Goal: Task Accomplishment & Management: Manage account settings

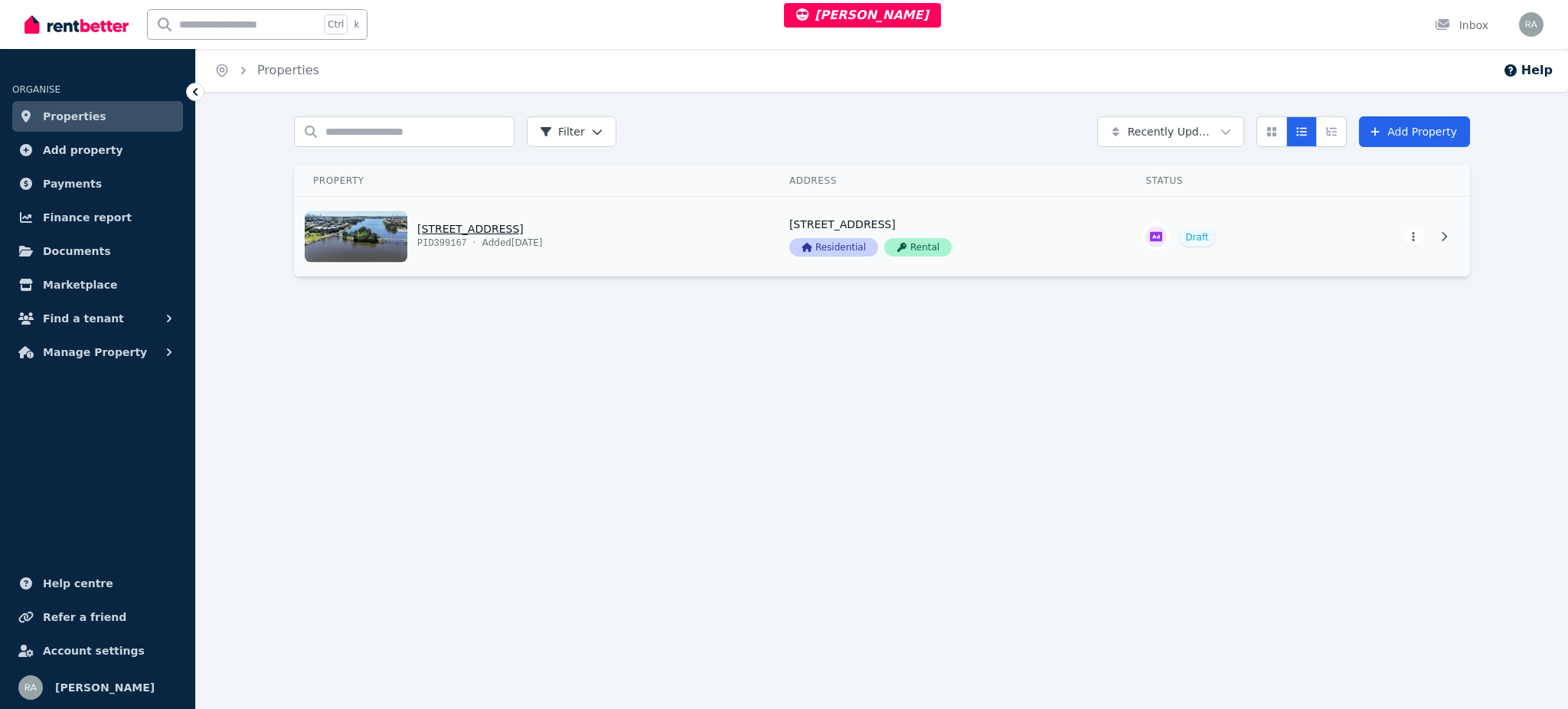
click at [640, 230] on link "View property details" at bounding box center [532, 237] width 476 height 79
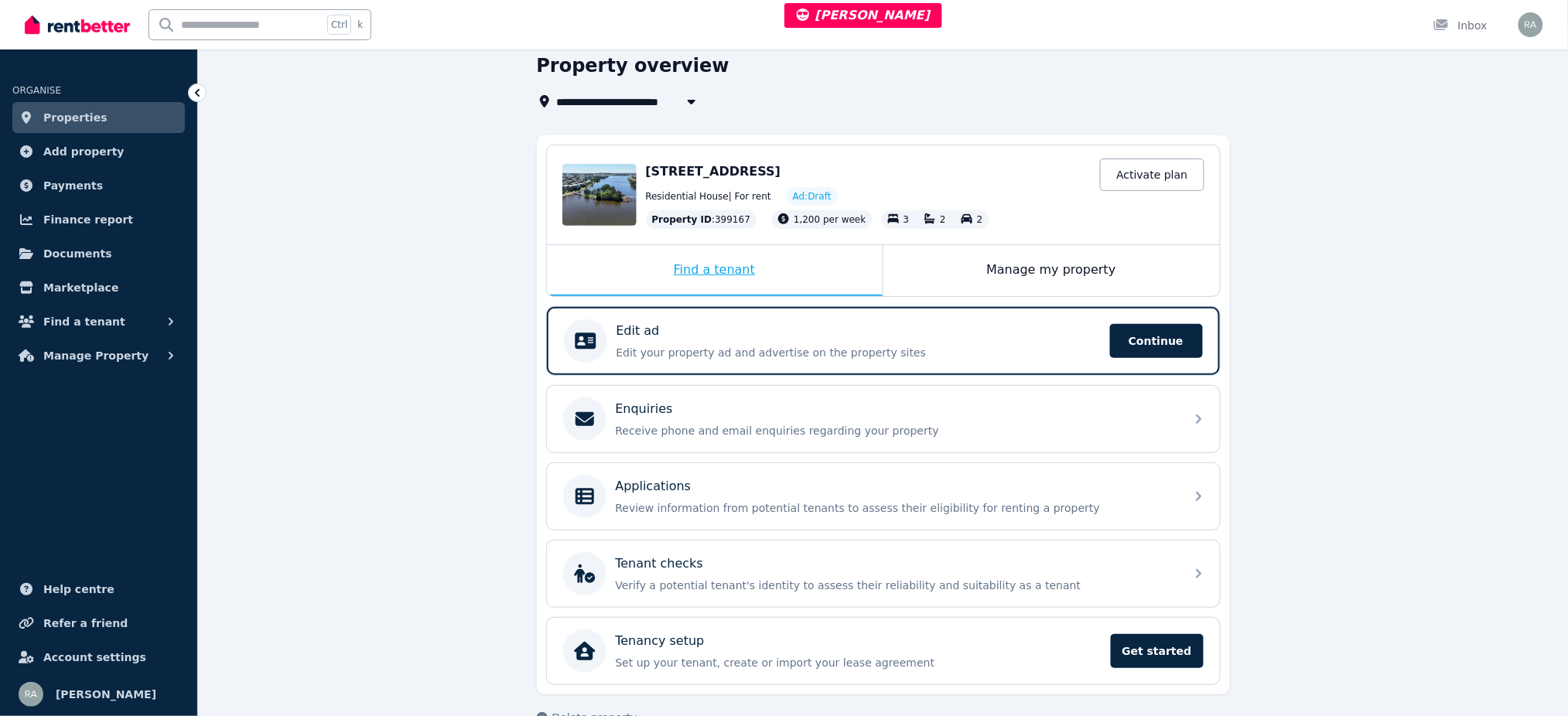
scroll to position [100, 0]
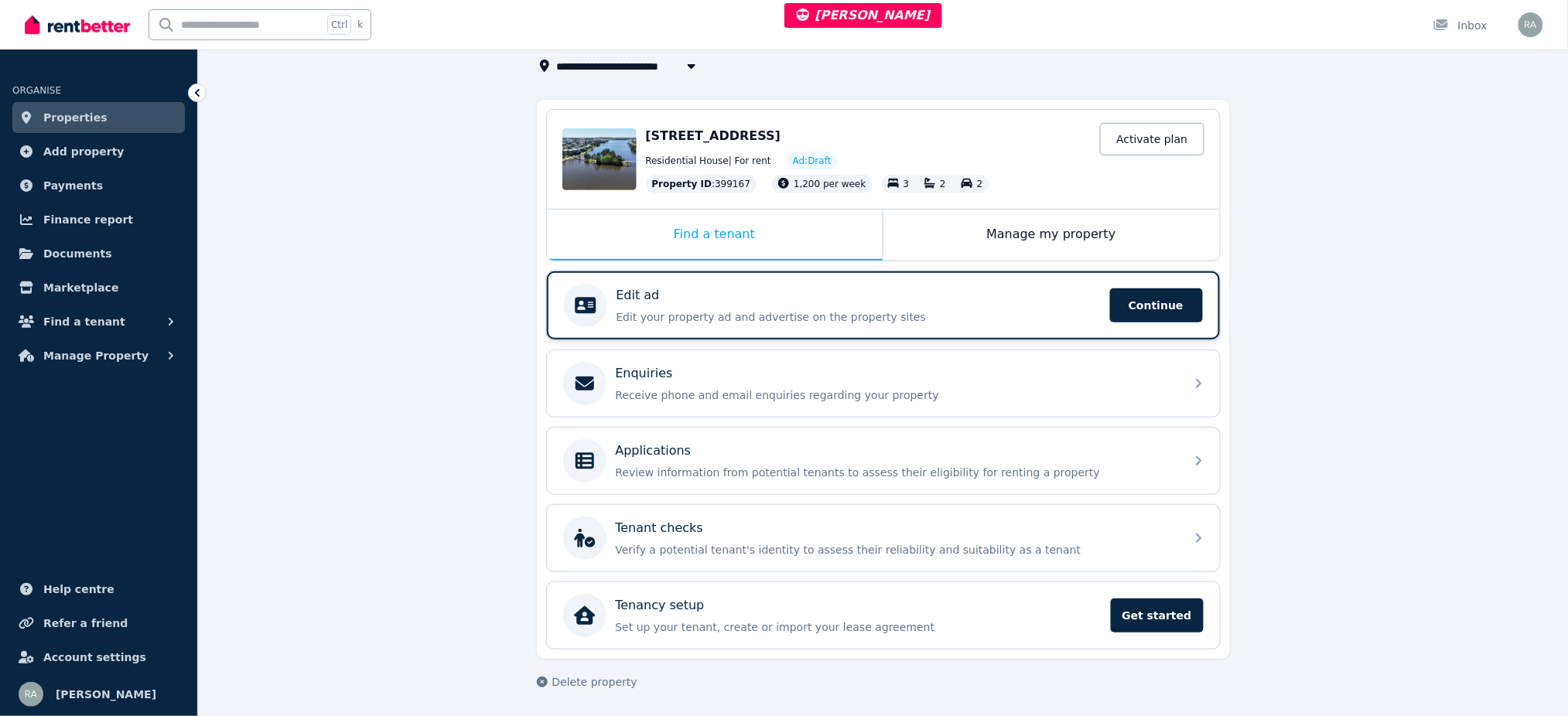
click at [676, 309] on p "Edit your property ad and advertise on the property sites" at bounding box center [858, 317] width 484 height 16
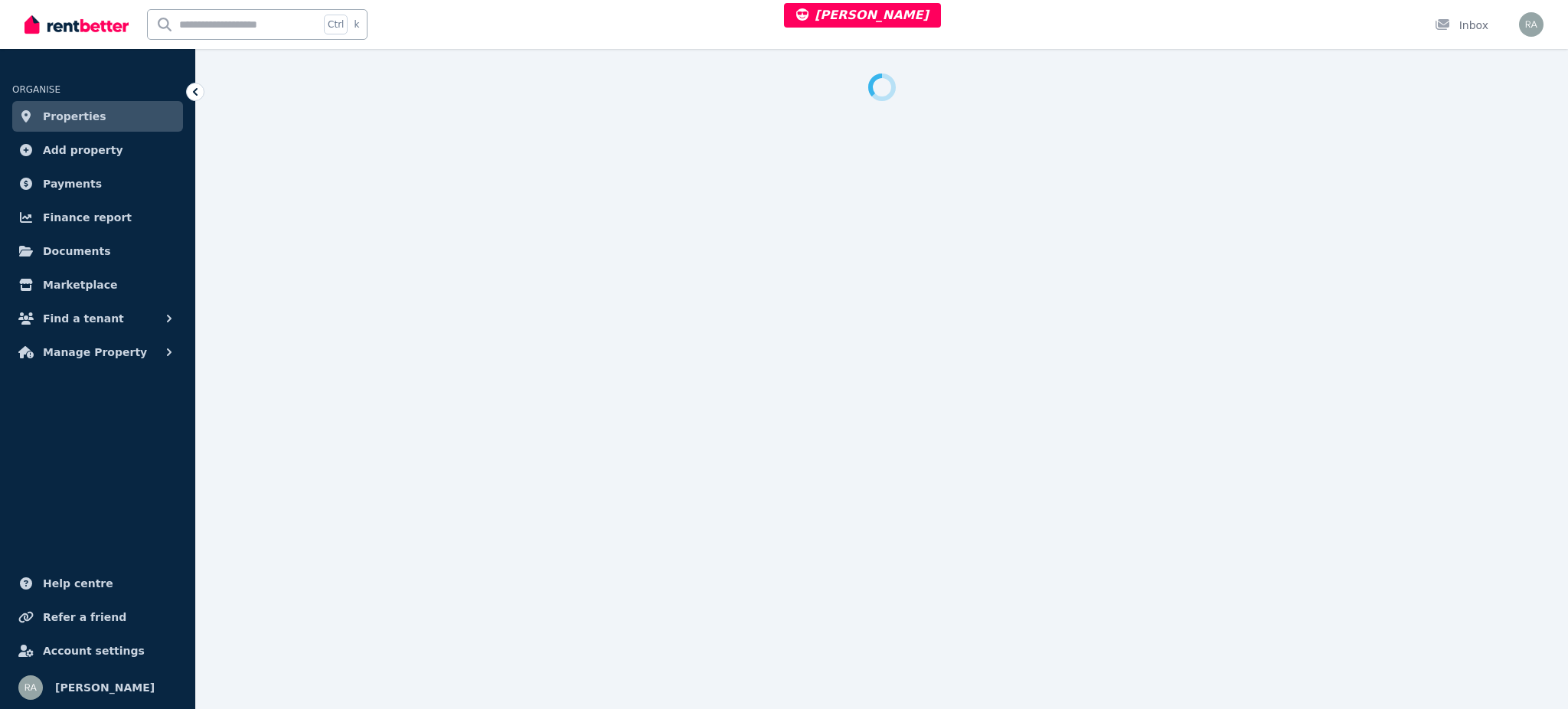
select select "***"
select select "**********"
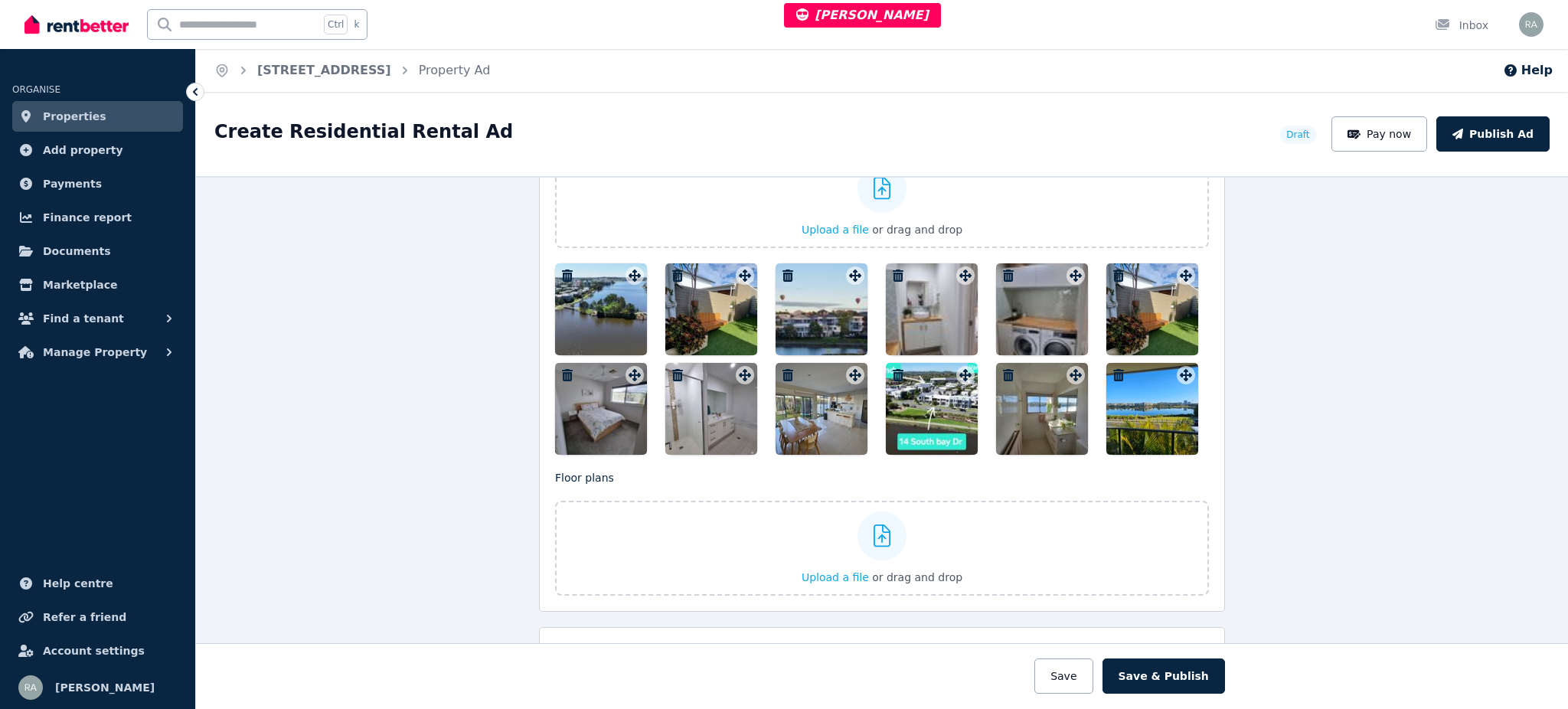
scroll to position [1939, 0]
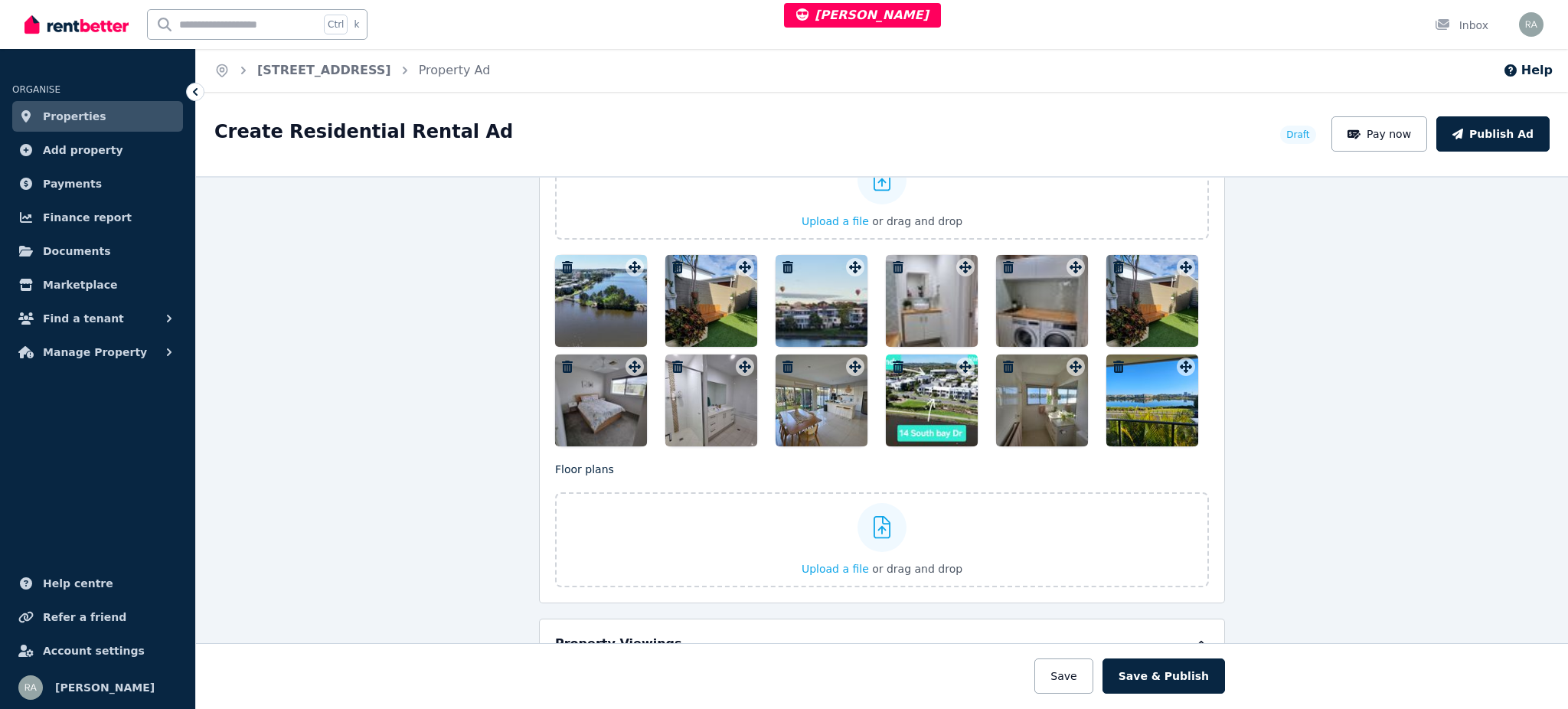
click at [590, 410] on div at bounding box center [601, 400] width 92 height 92
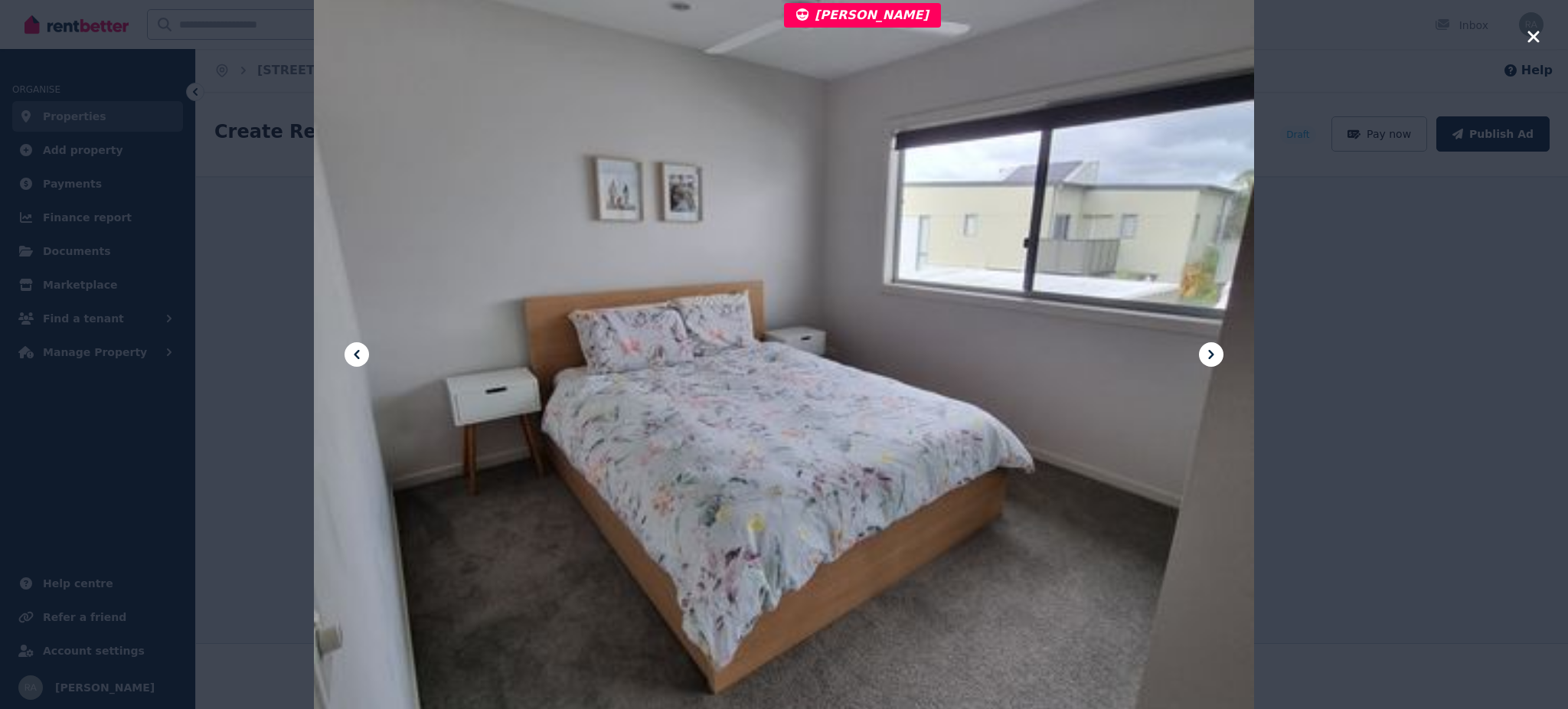
click at [347, 353] on button at bounding box center [356, 354] width 24 height 24
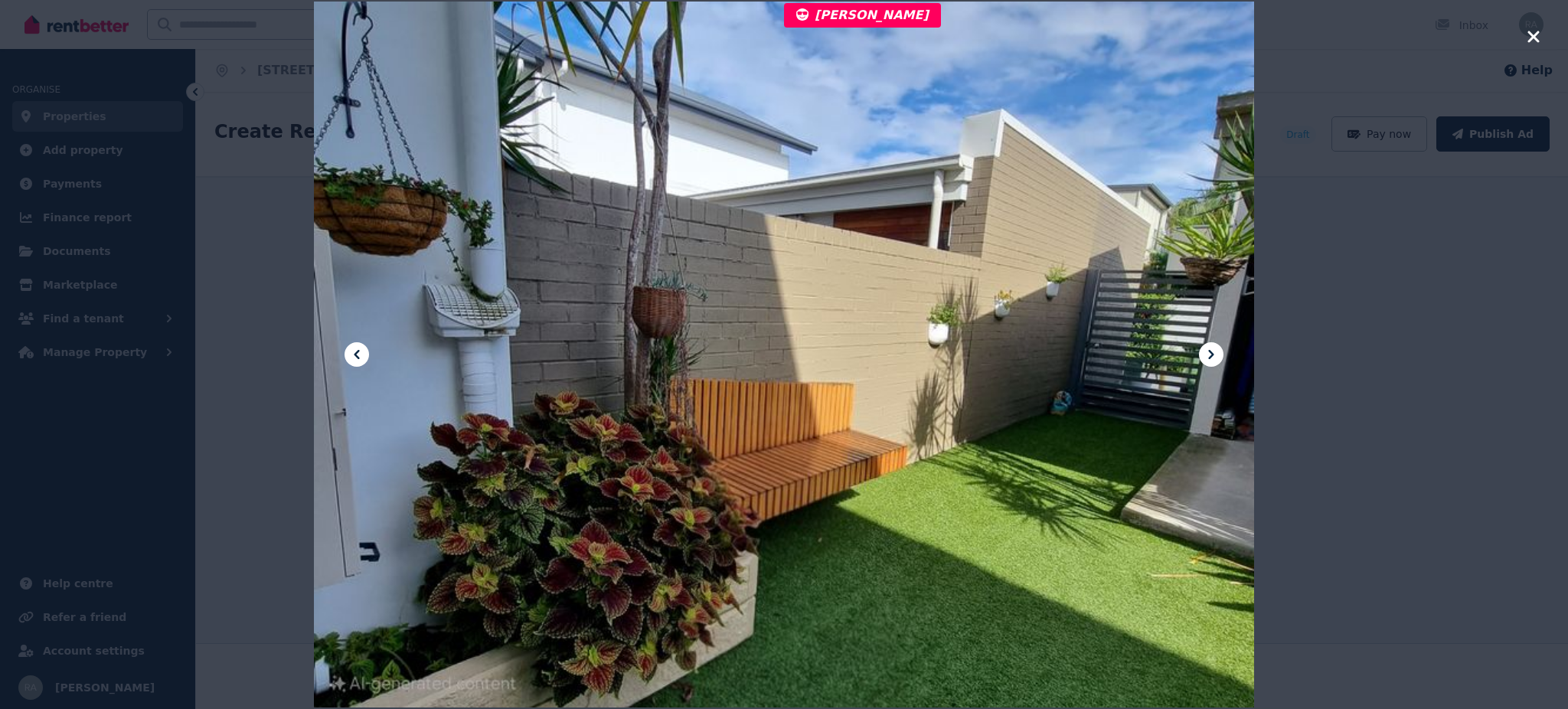
click at [347, 353] on icon at bounding box center [357, 354] width 19 height 19
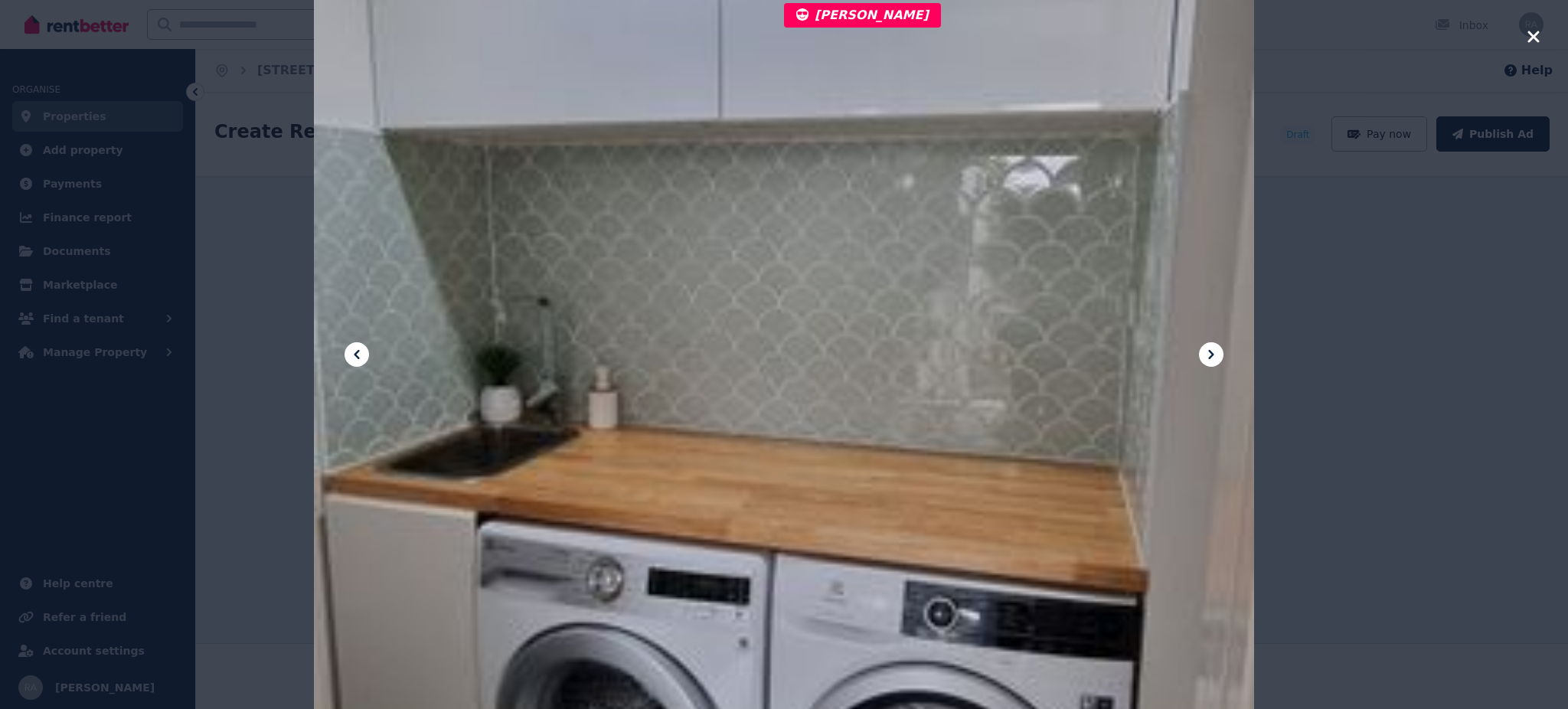
click at [347, 353] on icon at bounding box center [357, 354] width 19 height 19
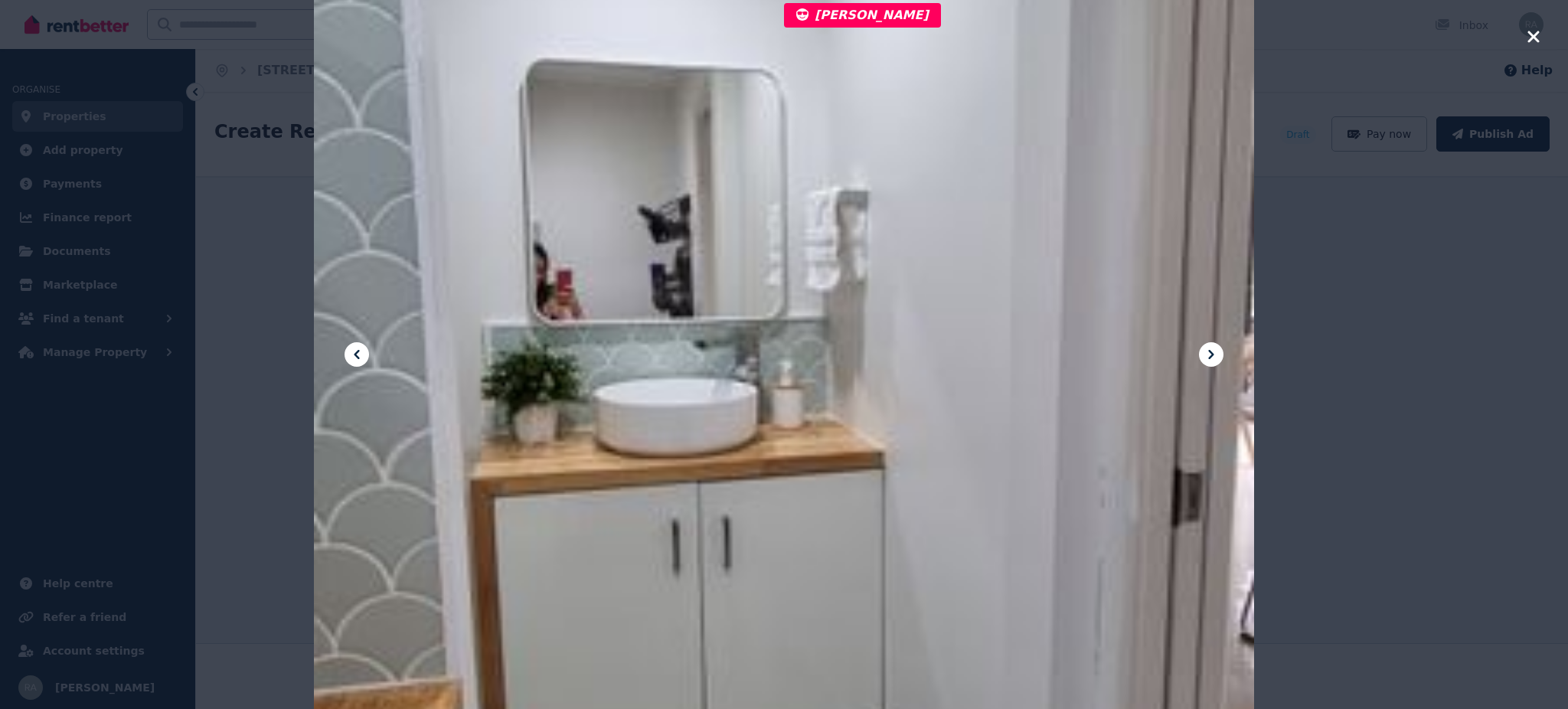
click at [347, 353] on icon at bounding box center [357, 354] width 19 height 19
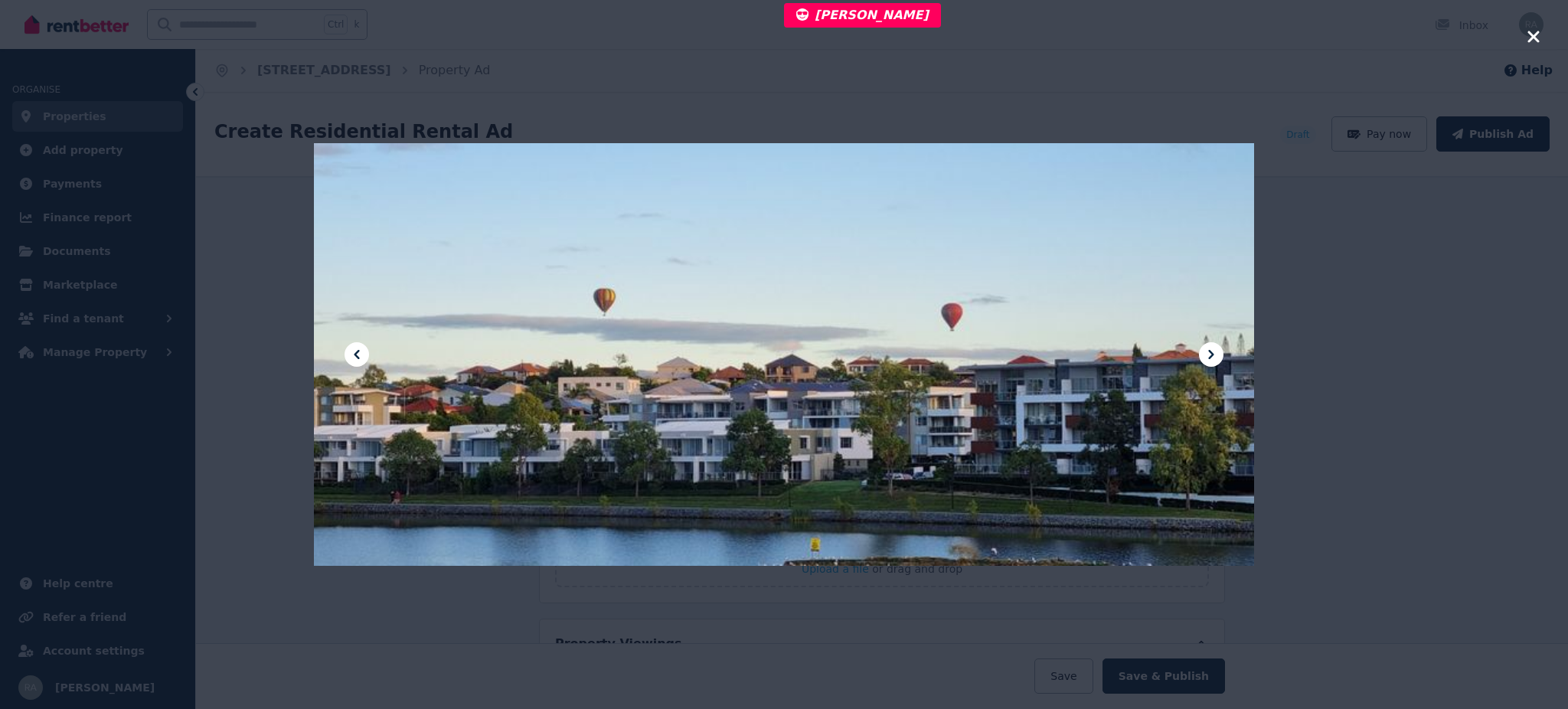
click at [1230, 371] on div at bounding box center [784, 355] width 941 height 2091
click at [1213, 351] on icon at bounding box center [1211, 354] width 19 height 19
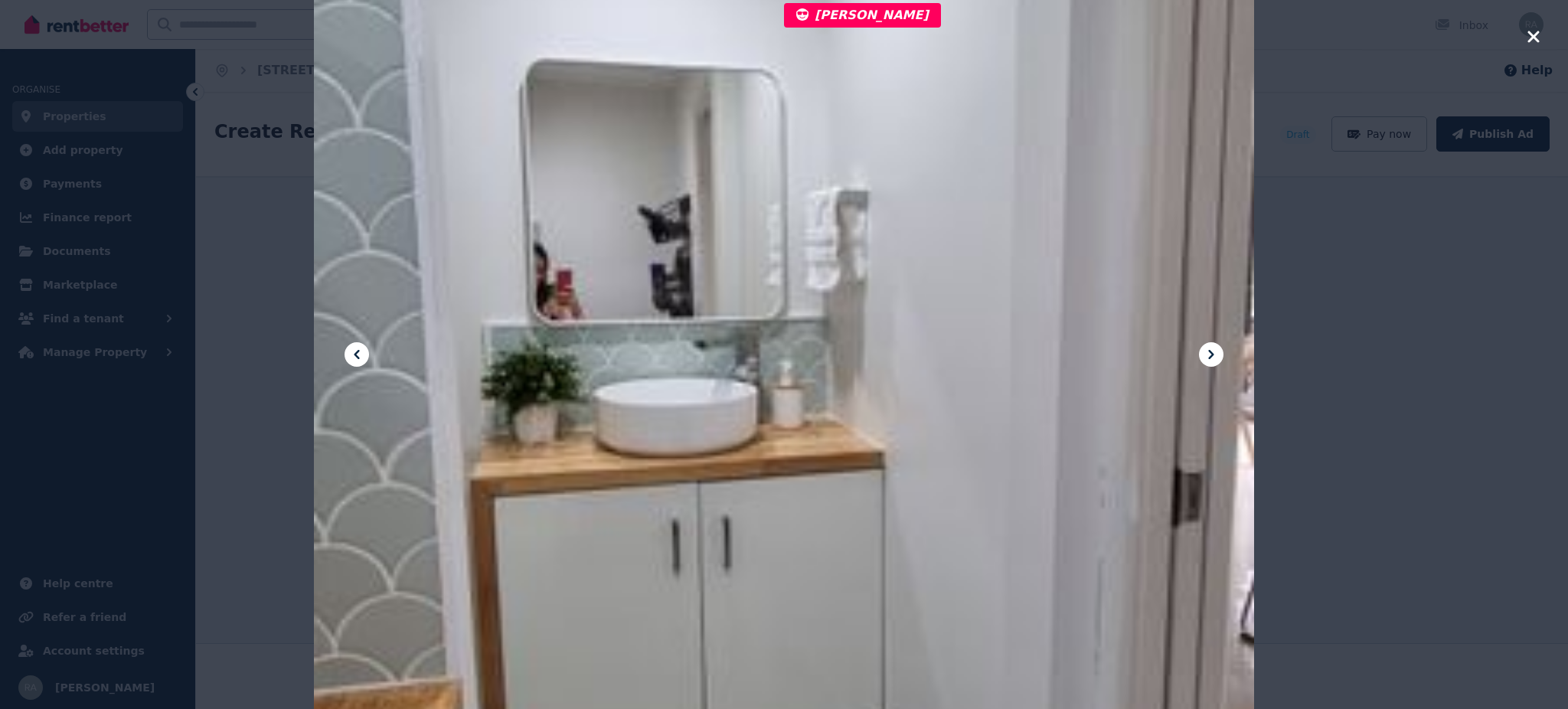
drag, startPoint x: 745, startPoint y: 262, endPoint x: 1514, endPoint y: 36, distance: 801.5
click at [1534, 37] on icon "button" at bounding box center [1533, 36] width 12 height 12
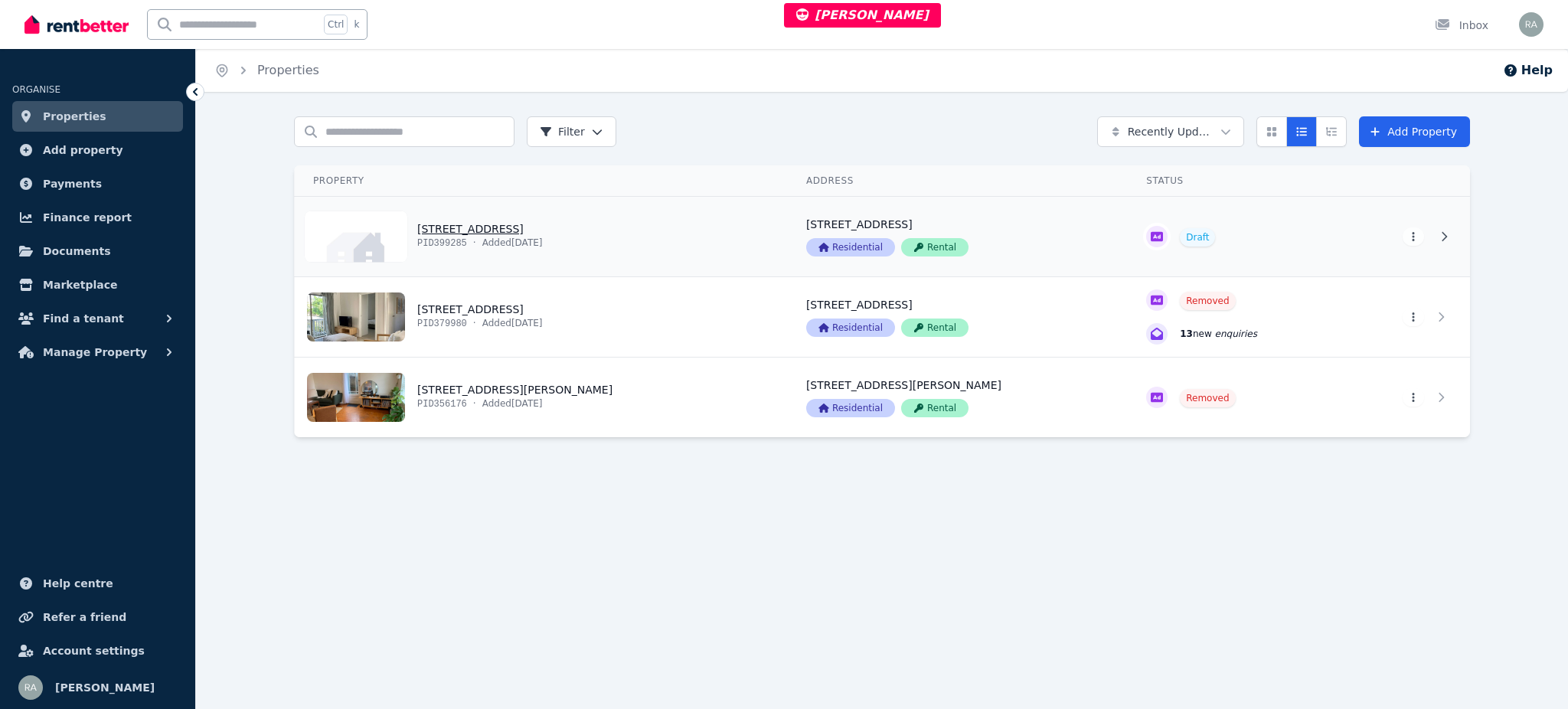
click at [636, 236] on link "View property details" at bounding box center [541, 237] width 493 height 79
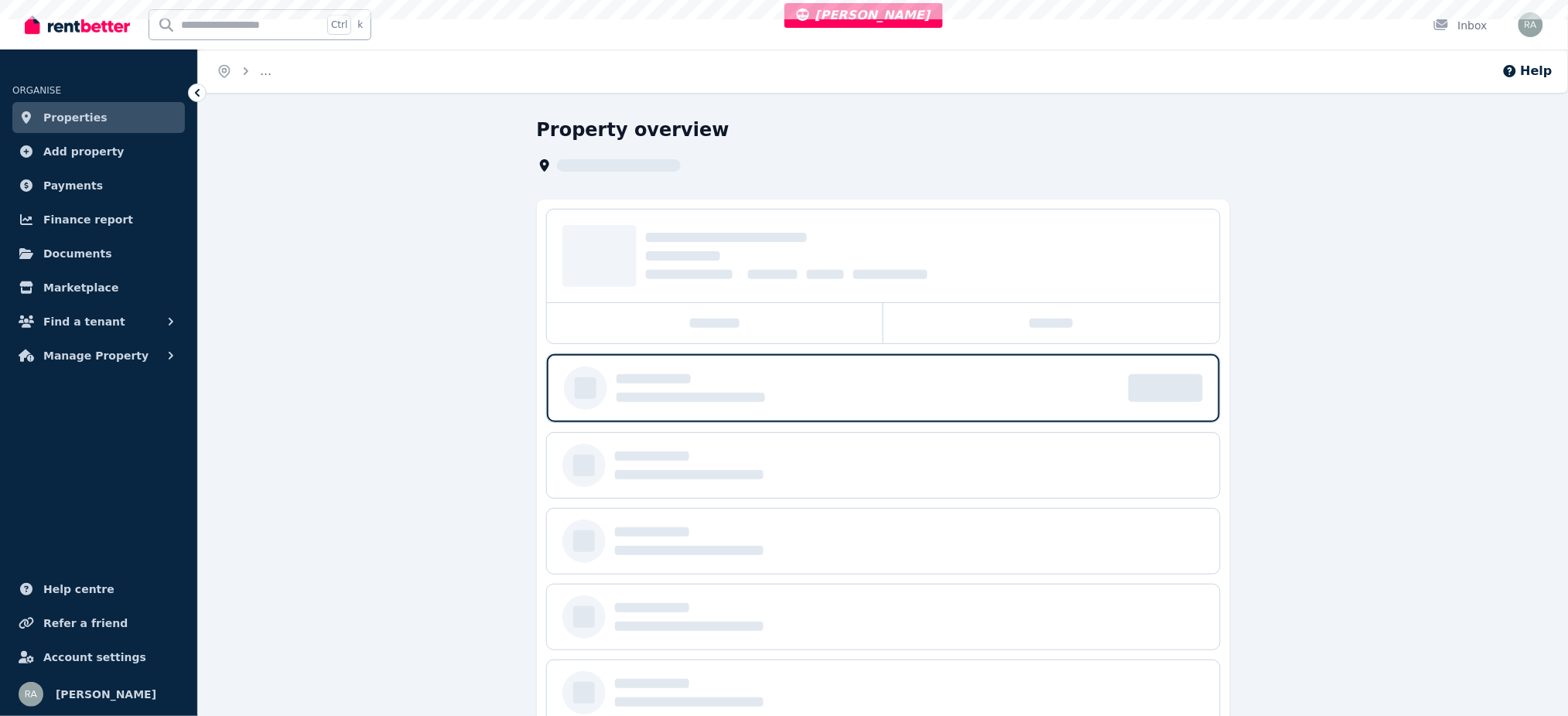
click at [642, 238] on div at bounding box center [883, 256] width 673 height 93
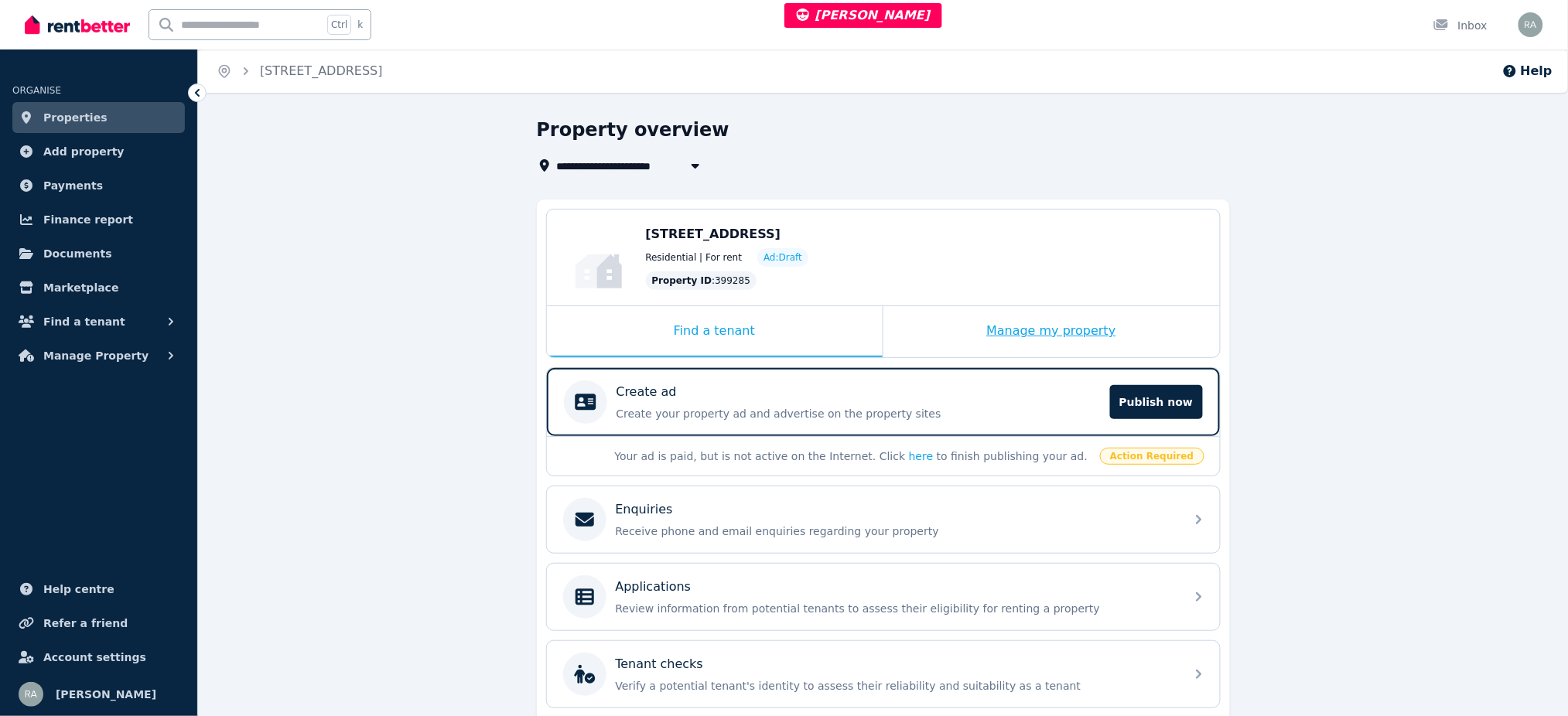
click at [944, 317] on div "Manage my property" at bounding box center [1051, 331] width 336 height 51
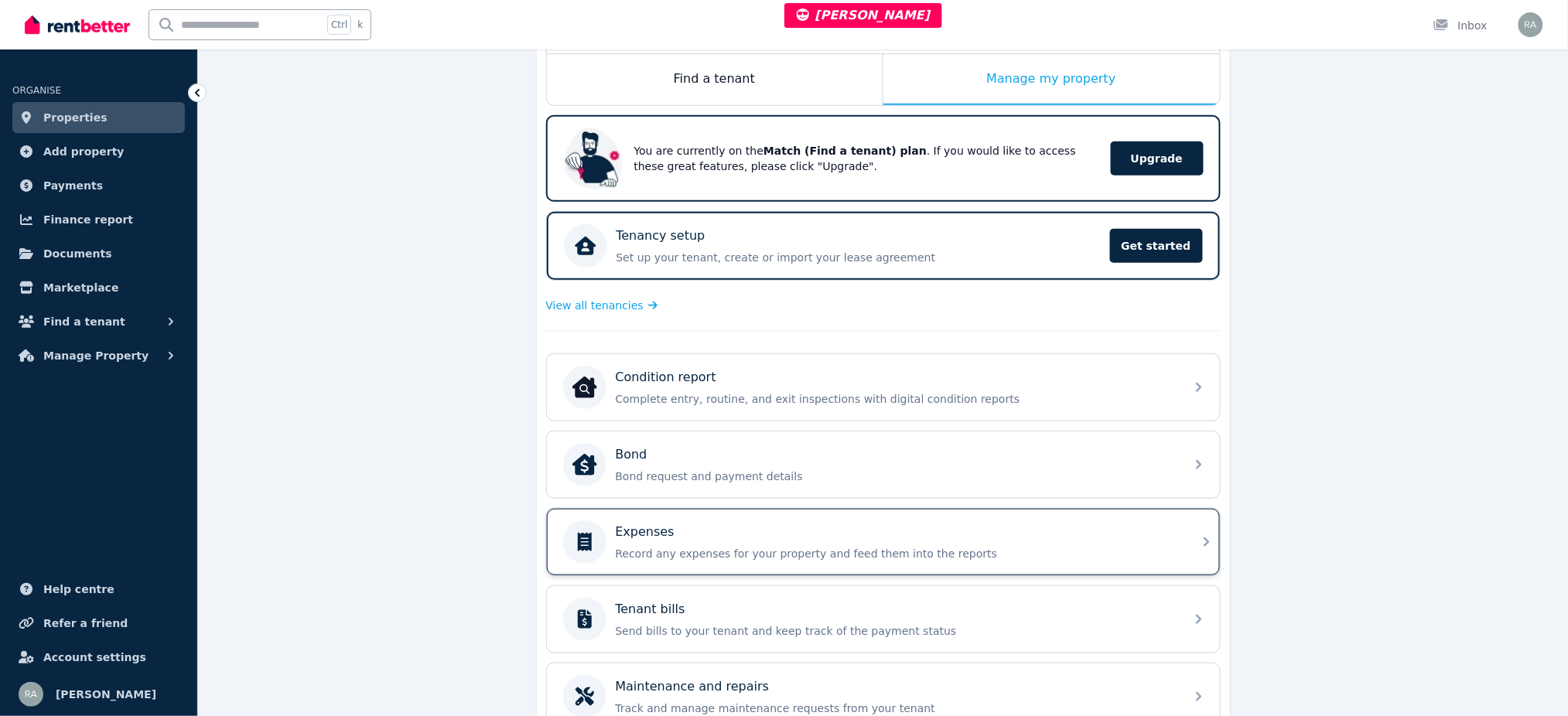
scroll to position [408, 0]
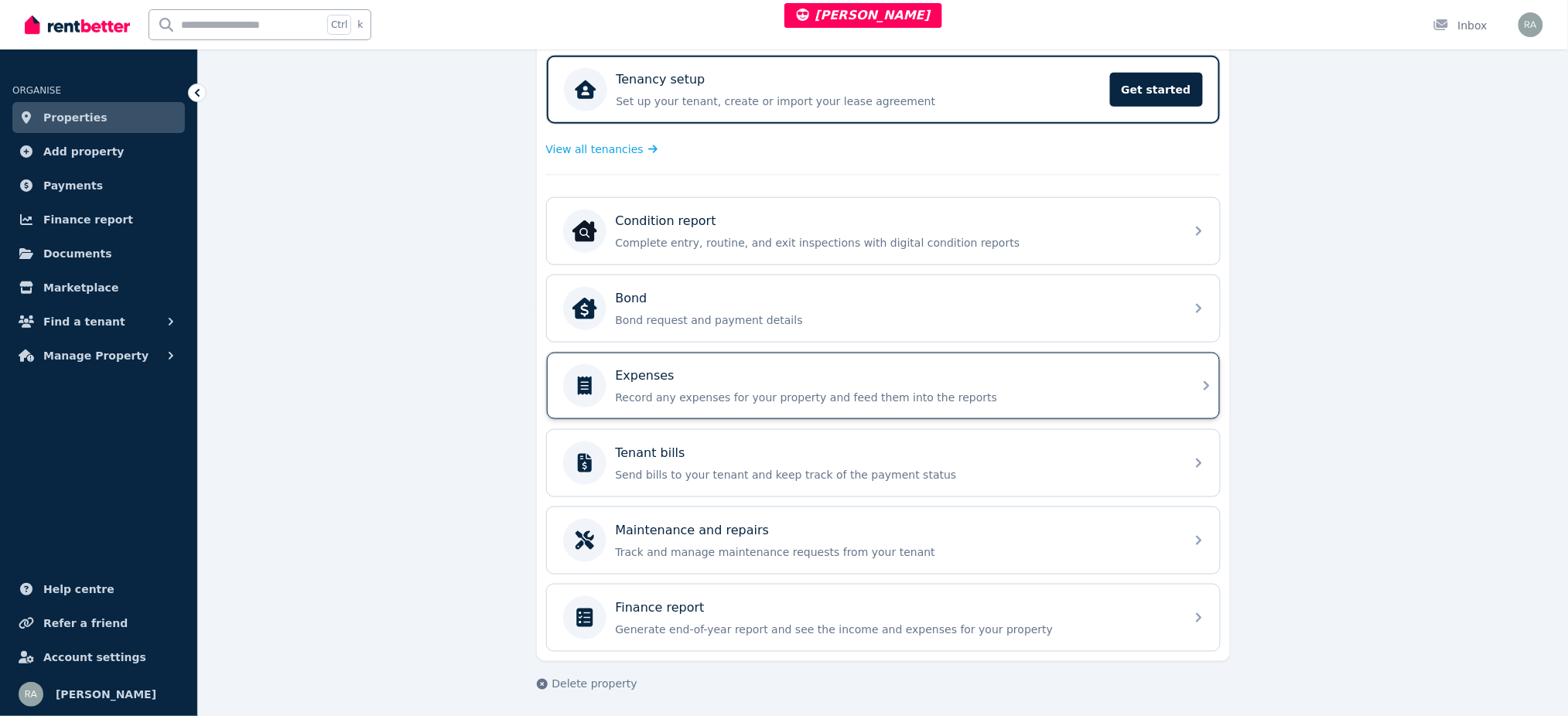
click at [712, 376] on div "Expenses" at bounding box center [895, 376] width 560 height 19
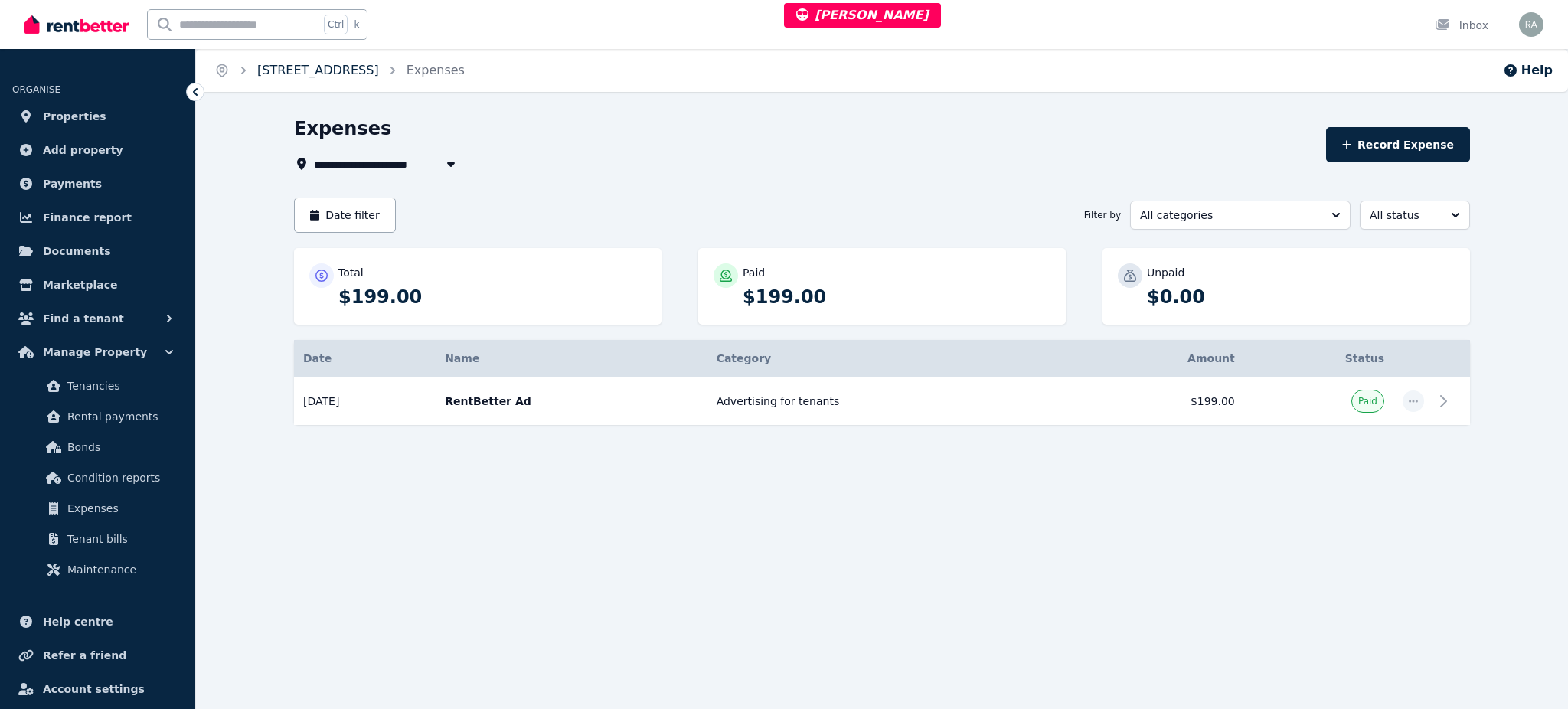
click at [336, 67] on link "14-16 Malvern Ave, Manly" at bounding box center [318, 70] width 122 height 15
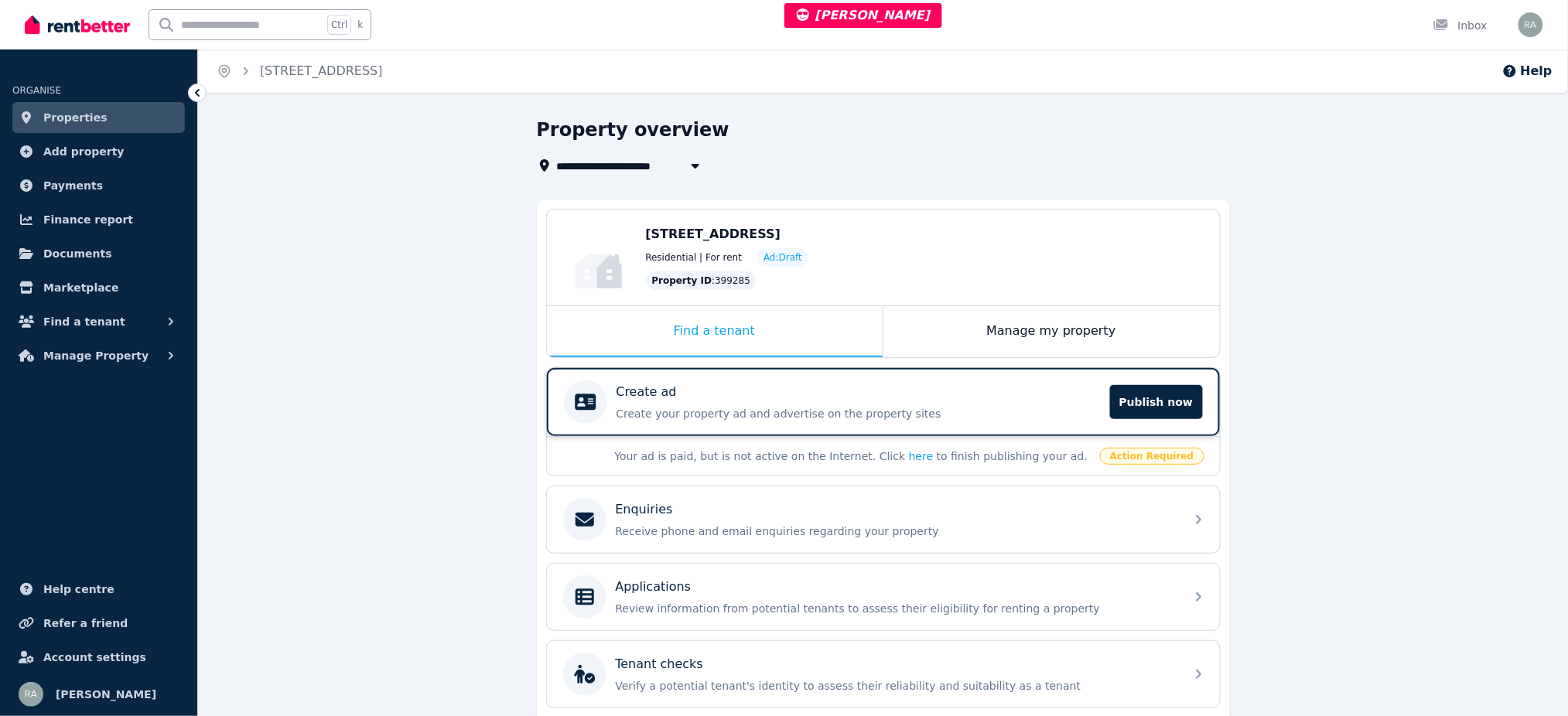
click at [822, 412] on p "Create your property ad and advertise on the property sites" at bounding box center [858, 414] width 484 height 16
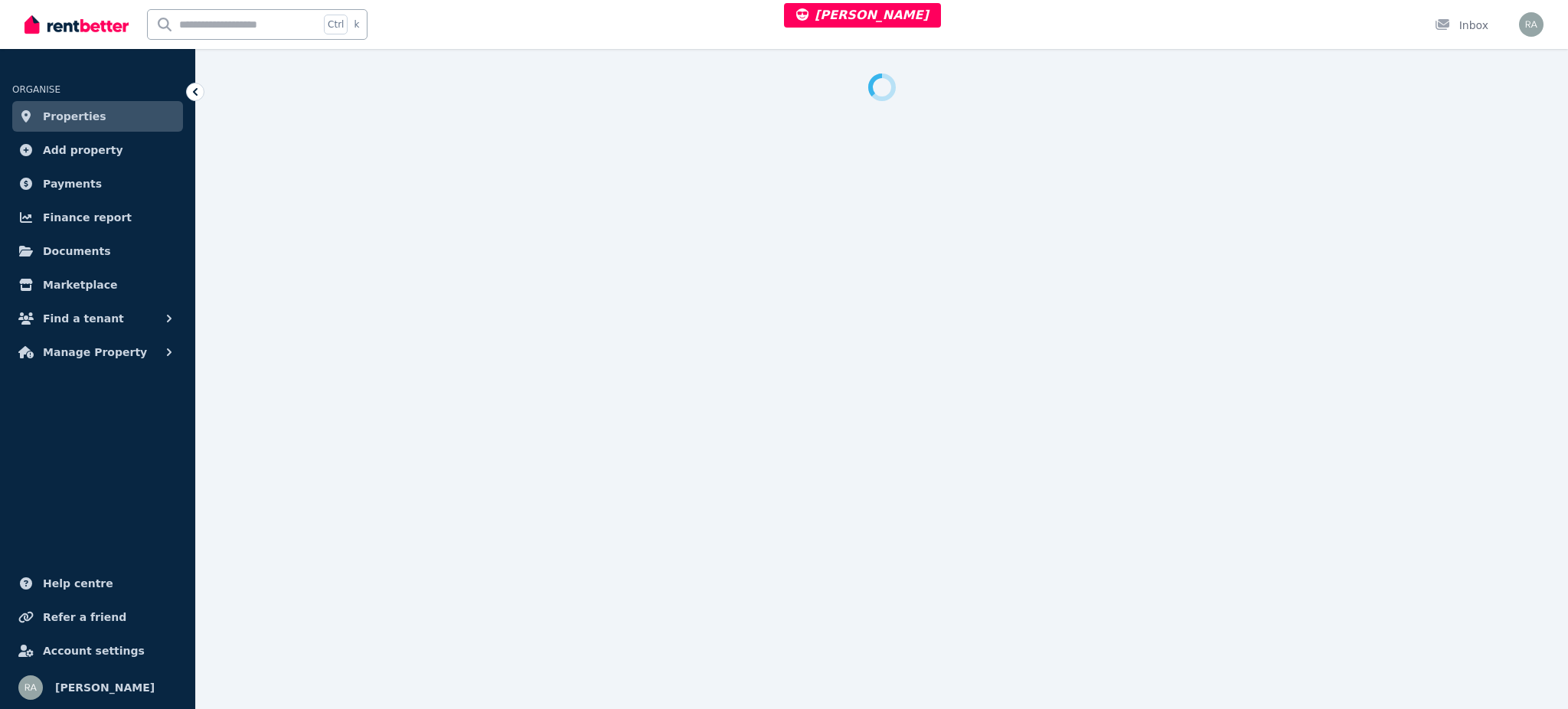
select select "***"
select select "**********"
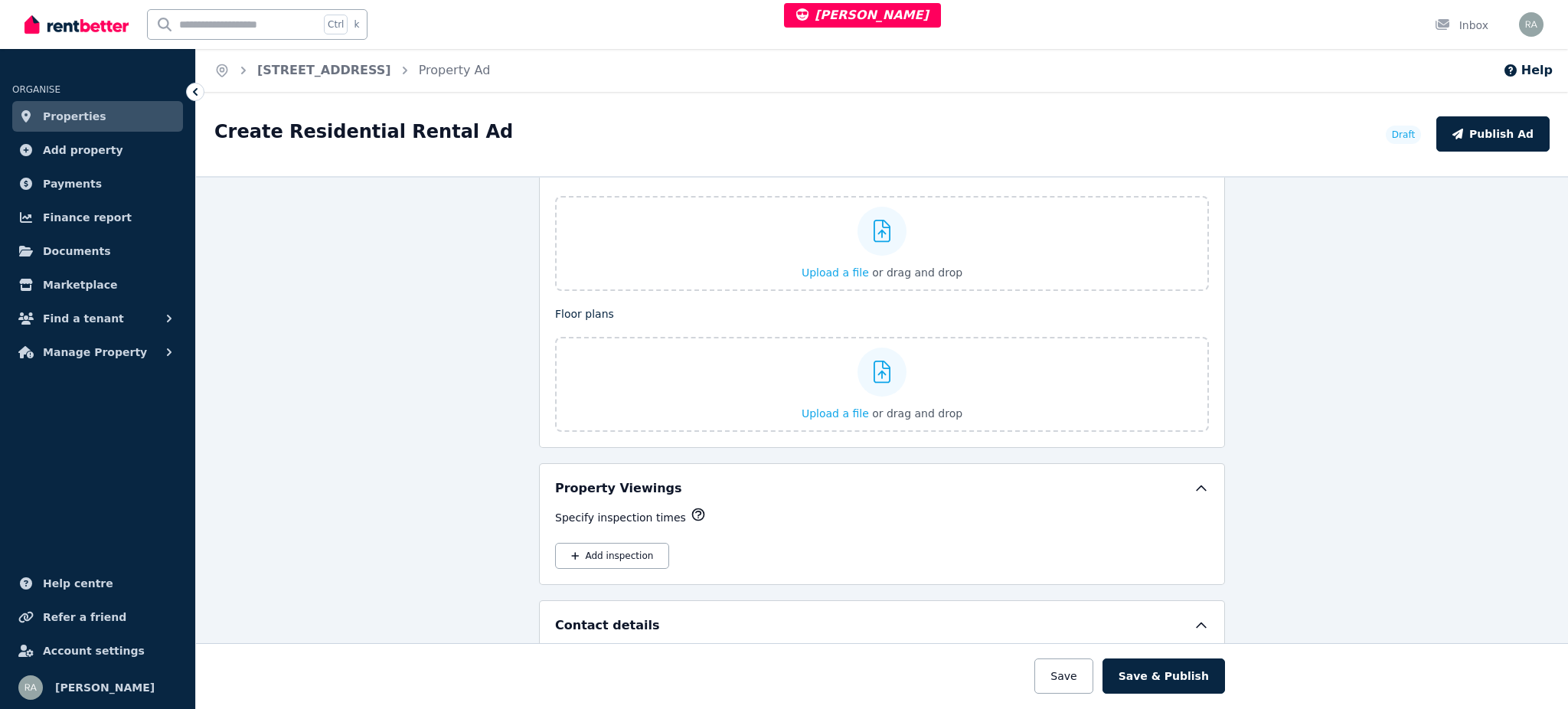
scroll to position [2145, 0]
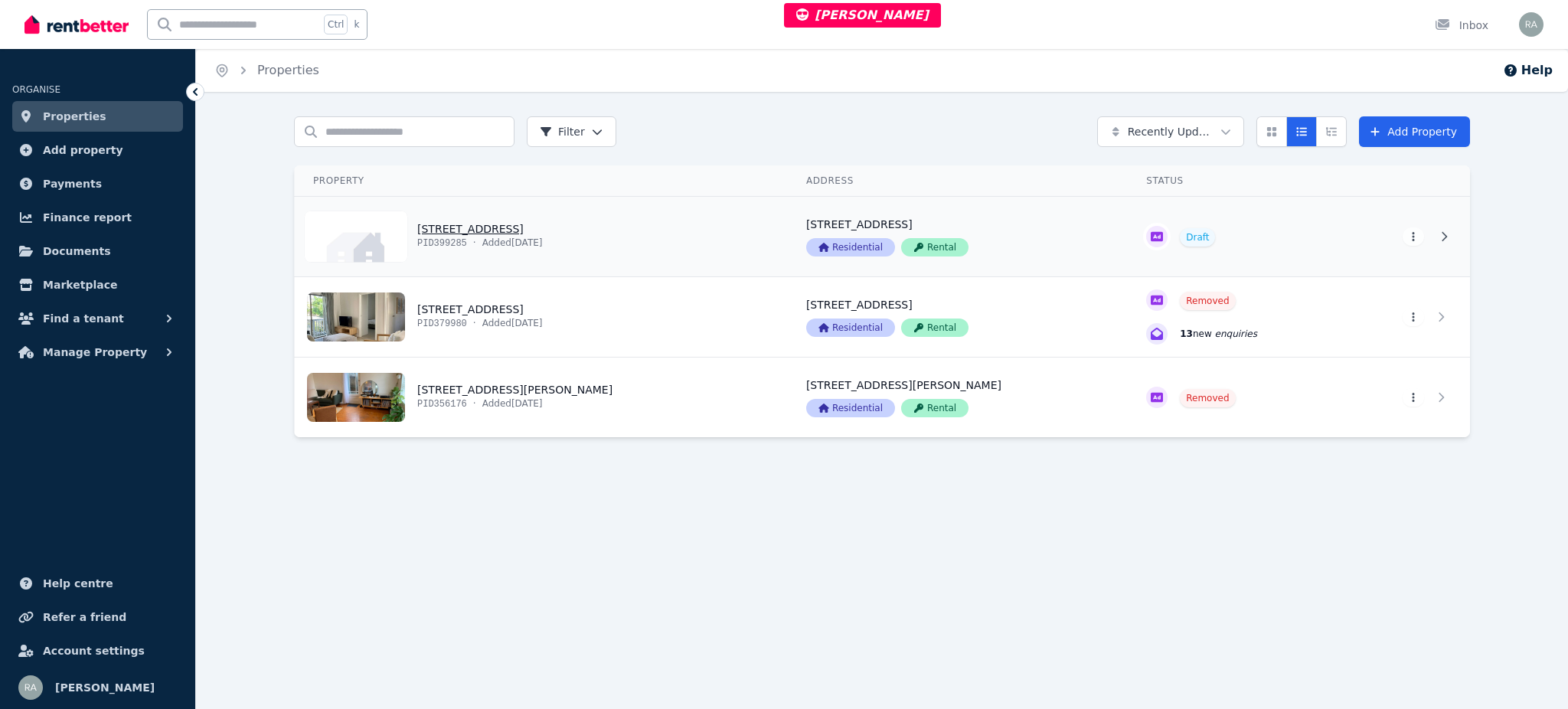
click at [639, 248] on link "View property details" at bounding box center [541, 237] width 493 height 79
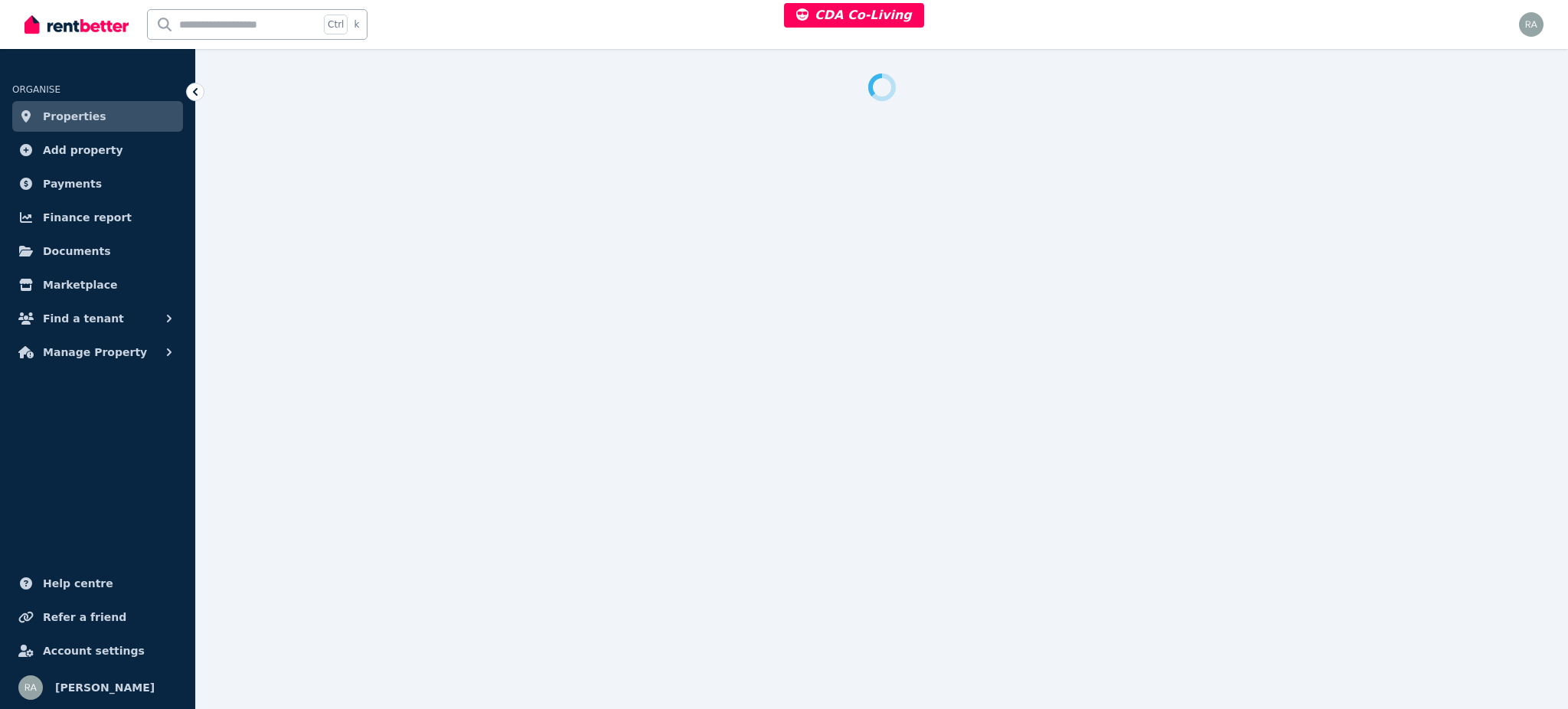
select select "***"
select select "**********"
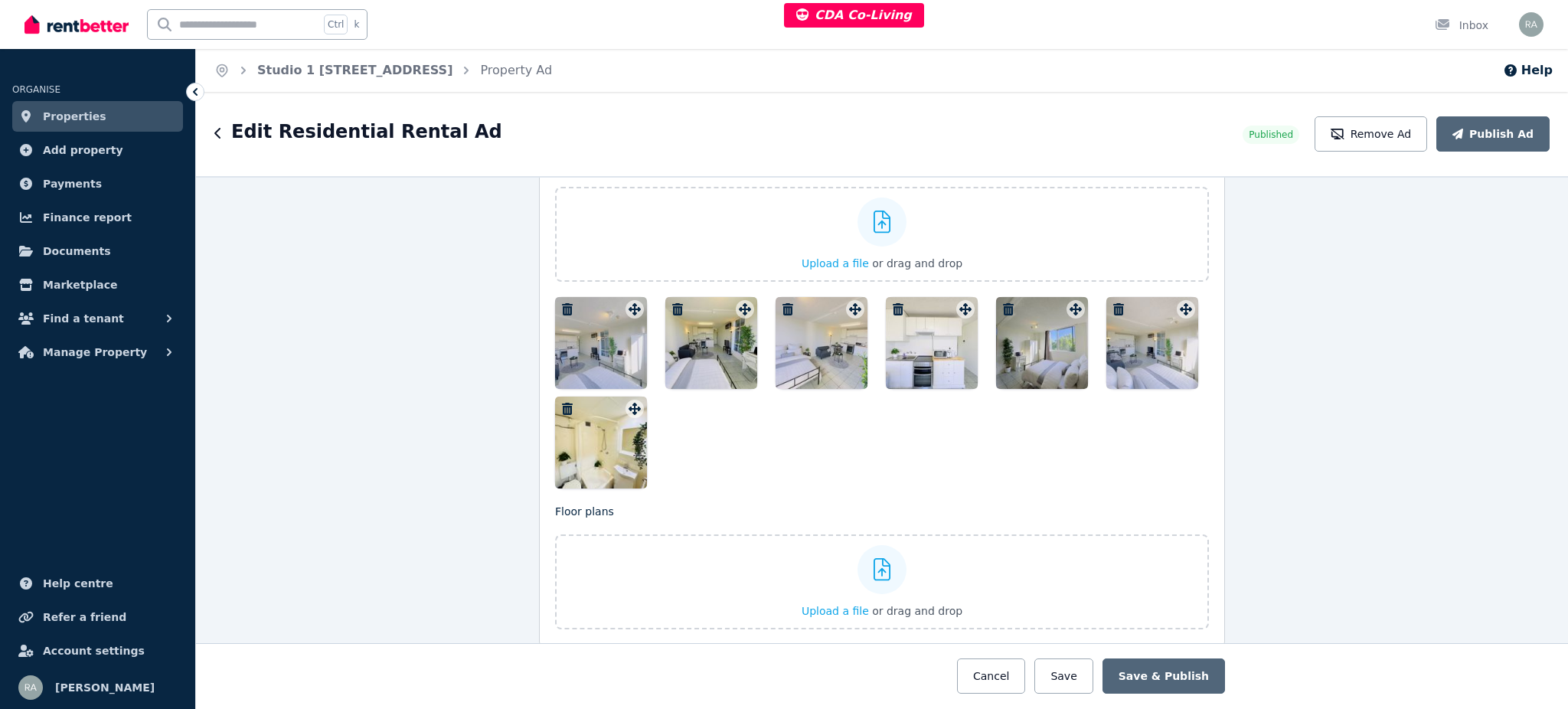
scroll to position [1939, 0]
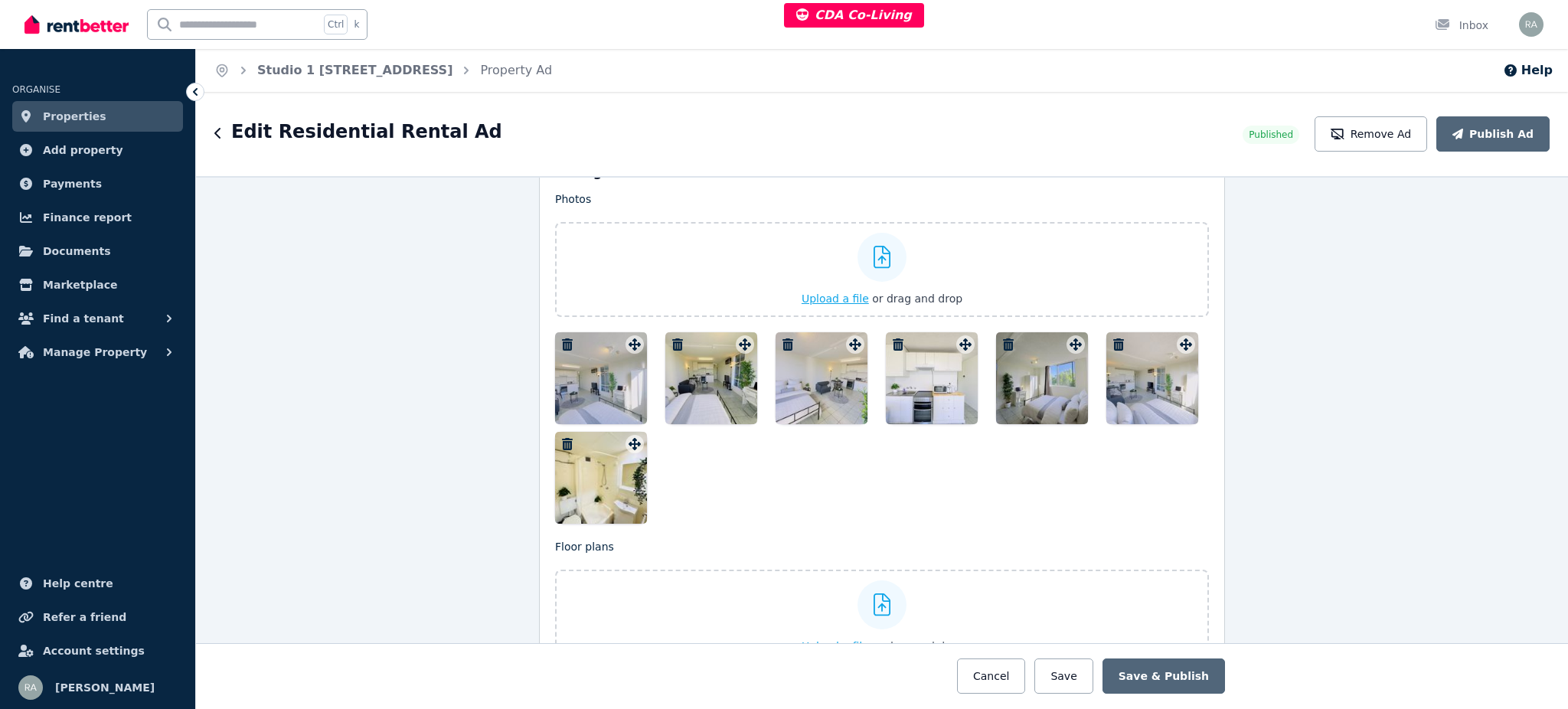
click at [819, 292] on span "Upload a file" at bounding box center [835, 298] width 67 height 12
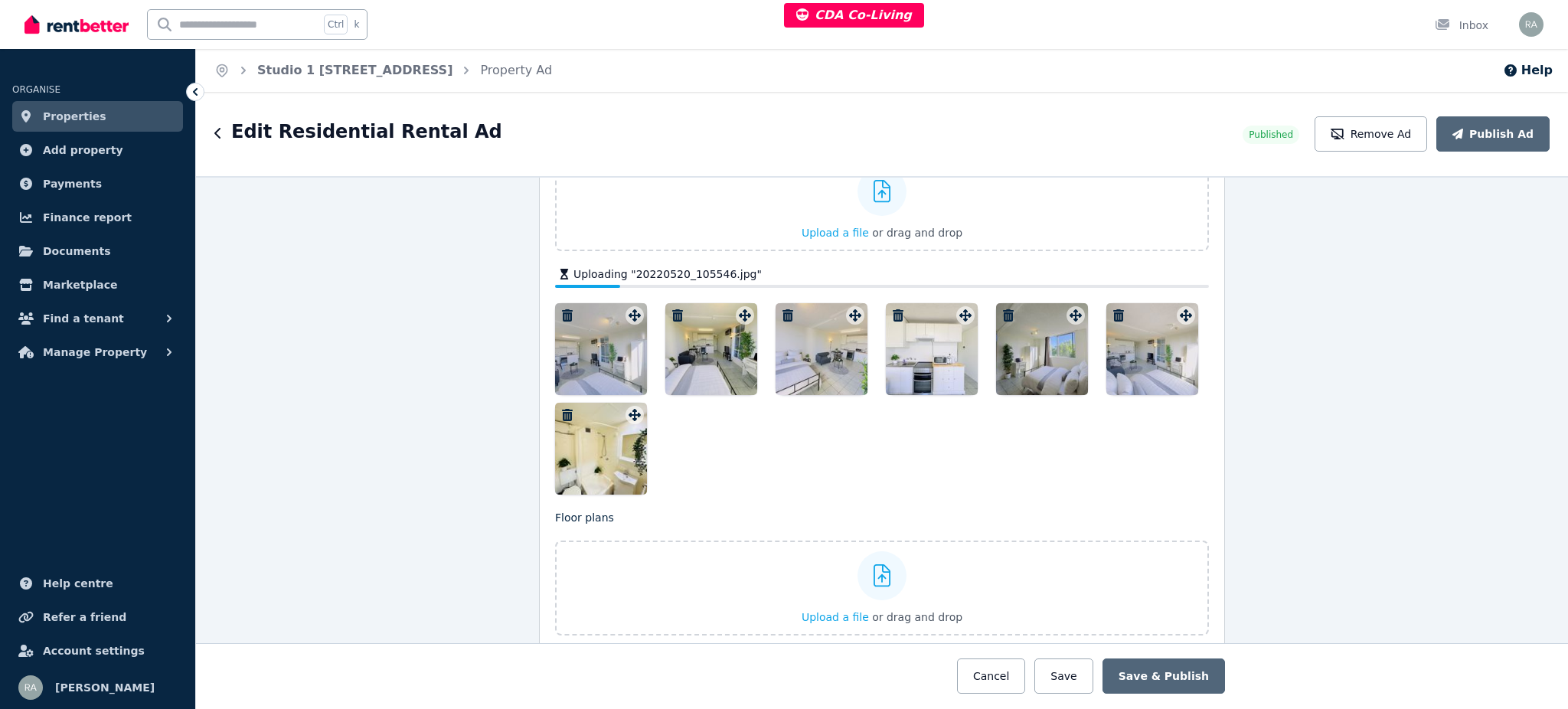
scroll to position [2041, 0]
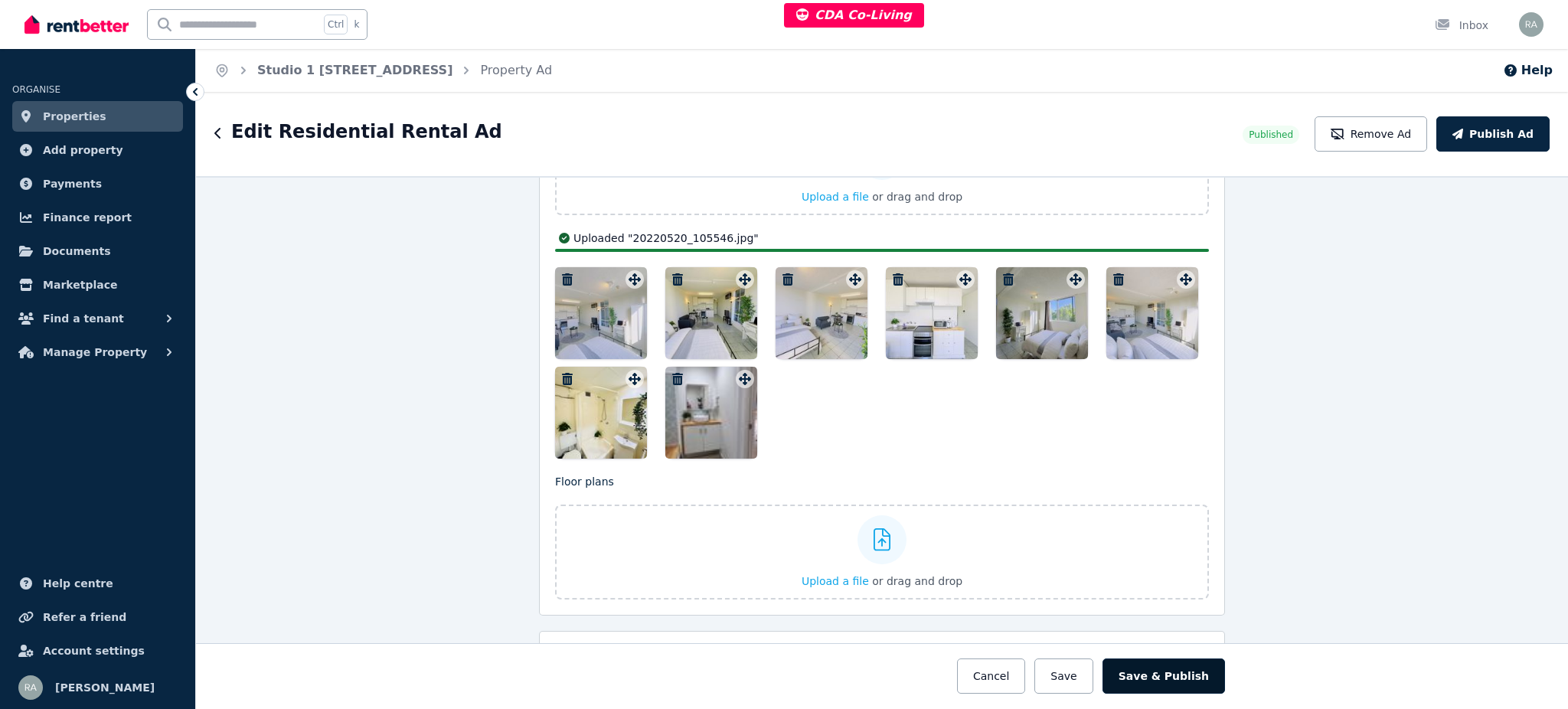
click at [1199, 679] on button "Save & Publish" at bounding box center [1163, 675] width 122 height 35
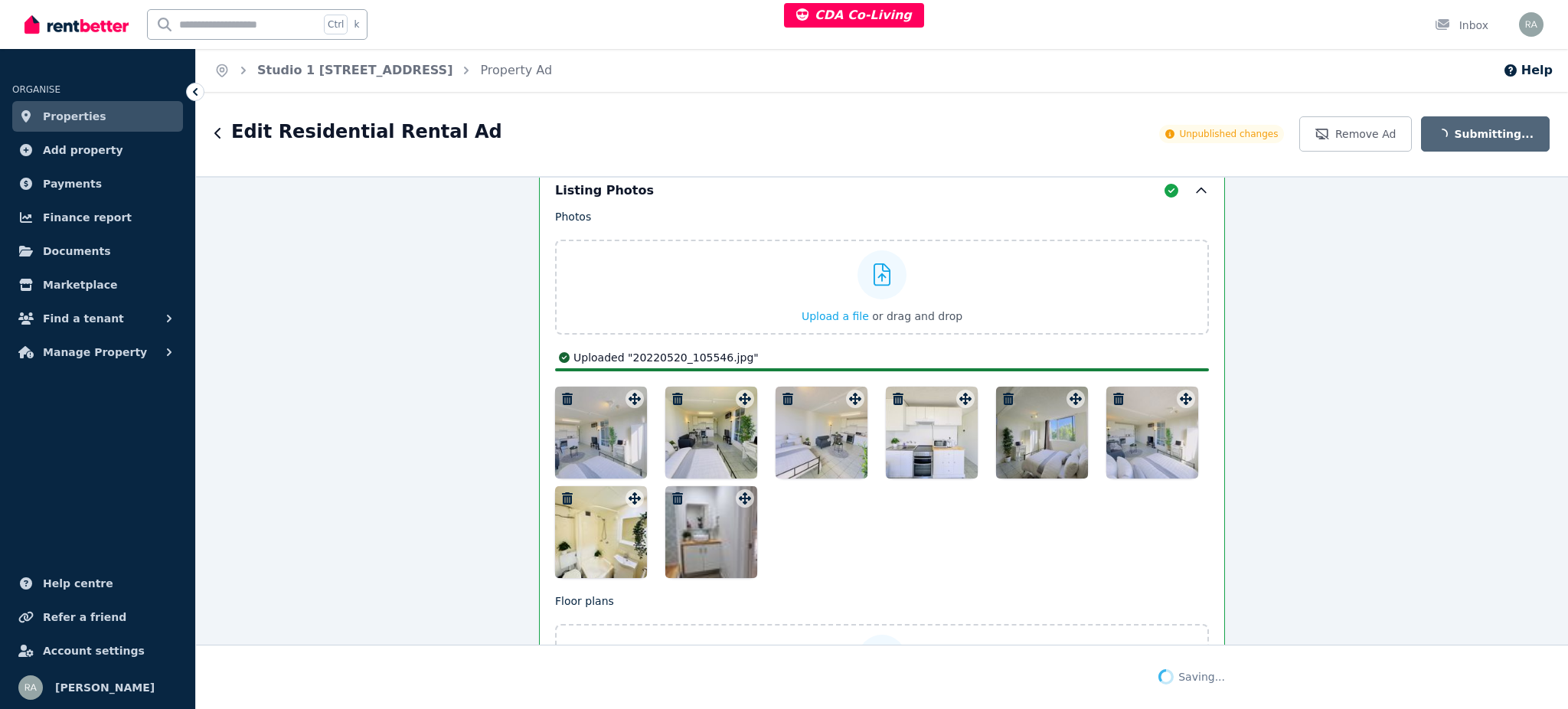
scroll to position [2161, 0]
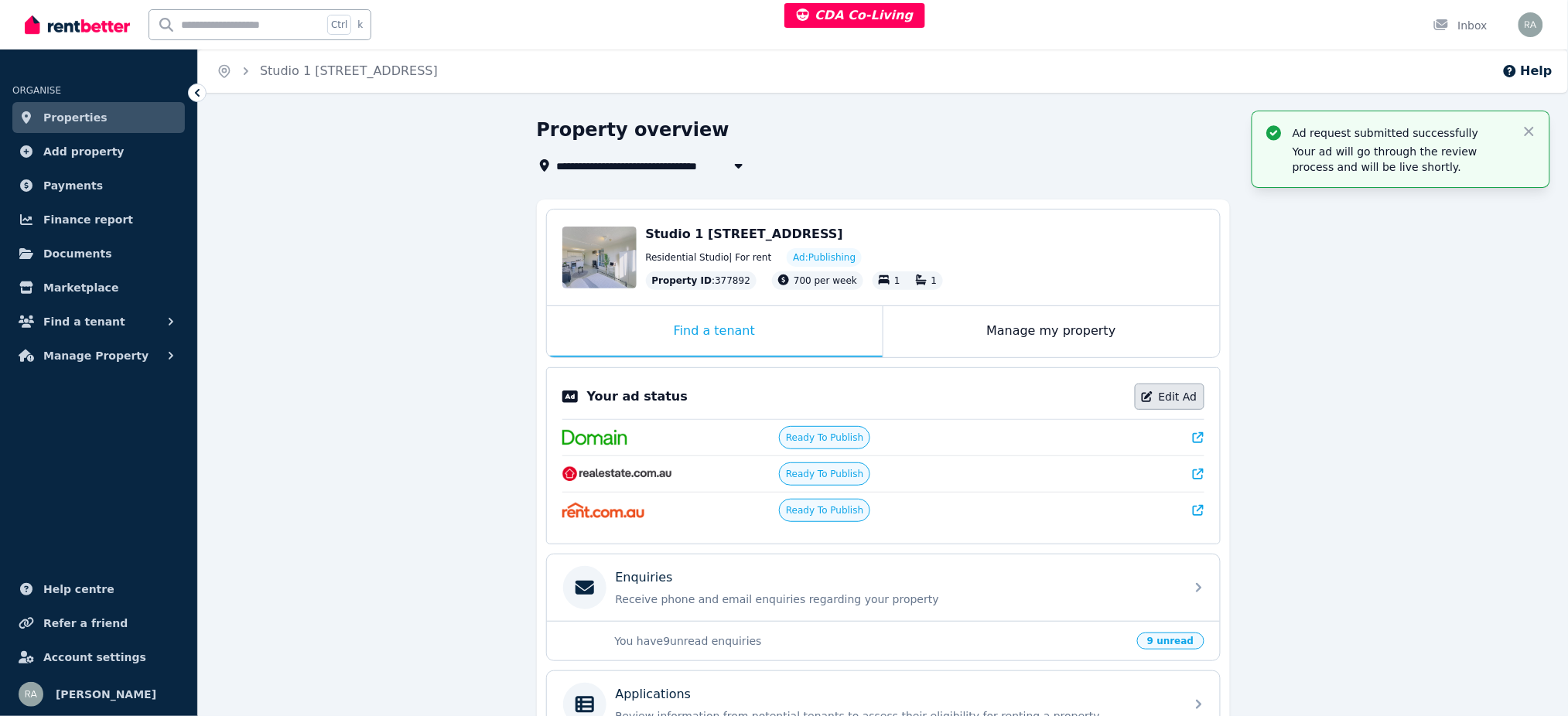
click at [1157, 400] on link "Edit Ad" at bounding box center [1170, 396] width 69 height 26
select select "***"
select select "**********"
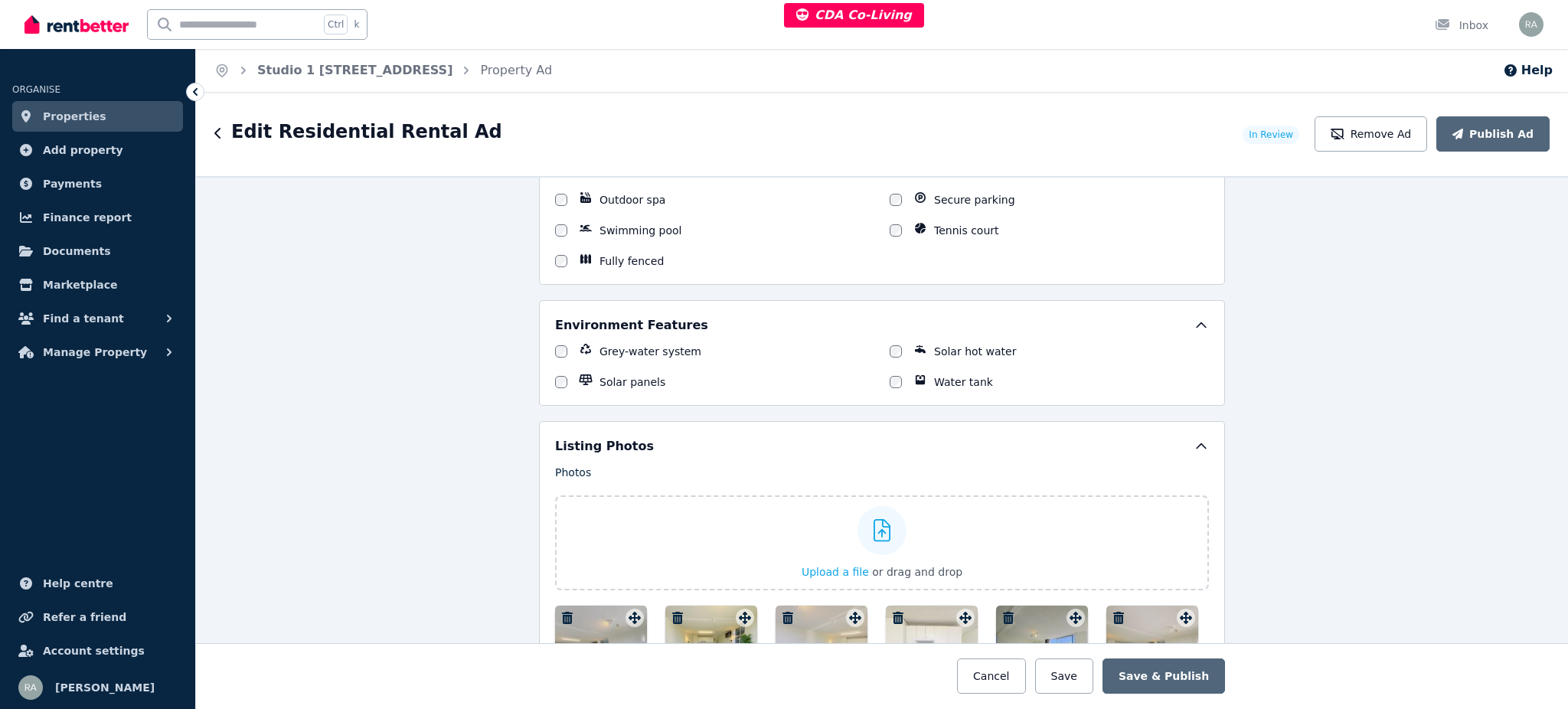
scroll to position [1838, 0]
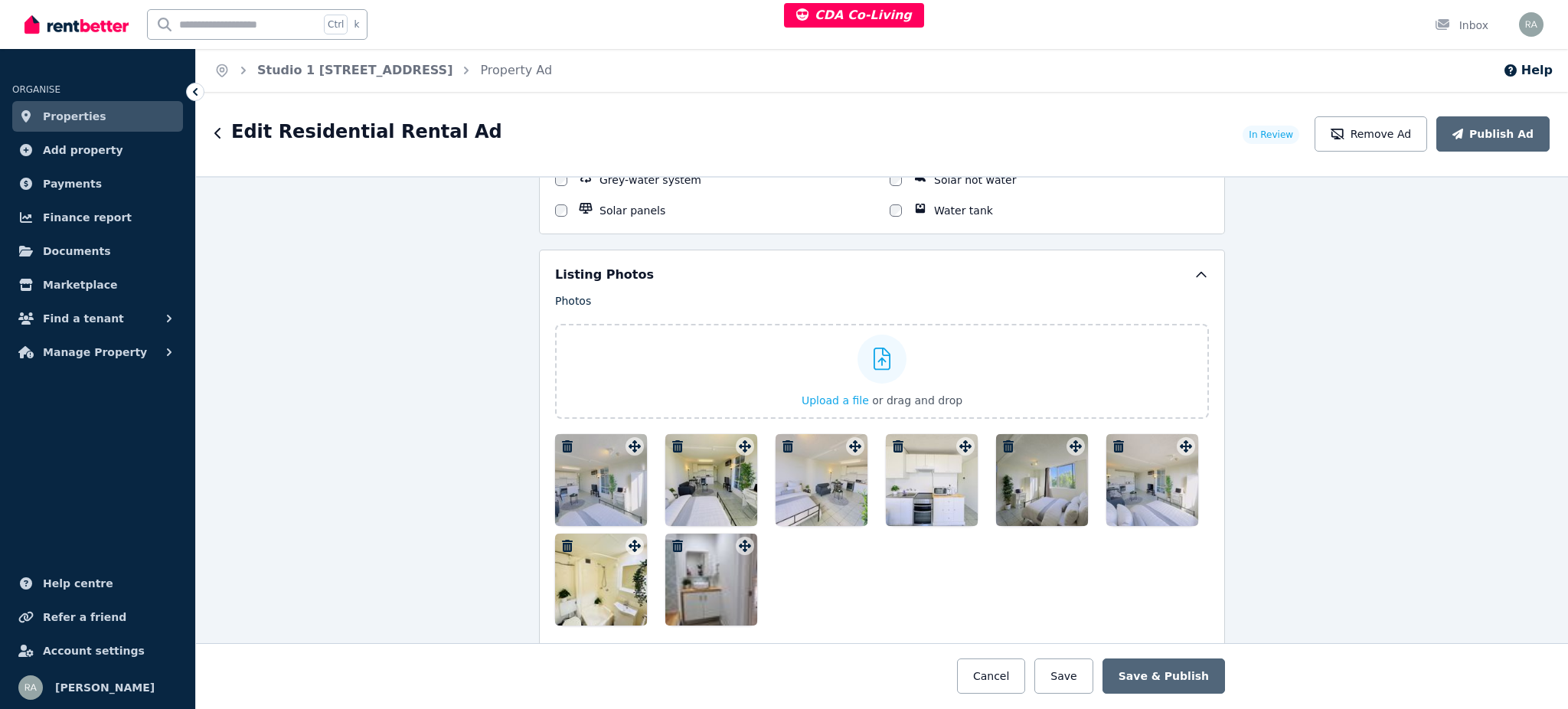
click at [672, 540] on icon "button" at bounding box center [678, 546] width 11 height 12
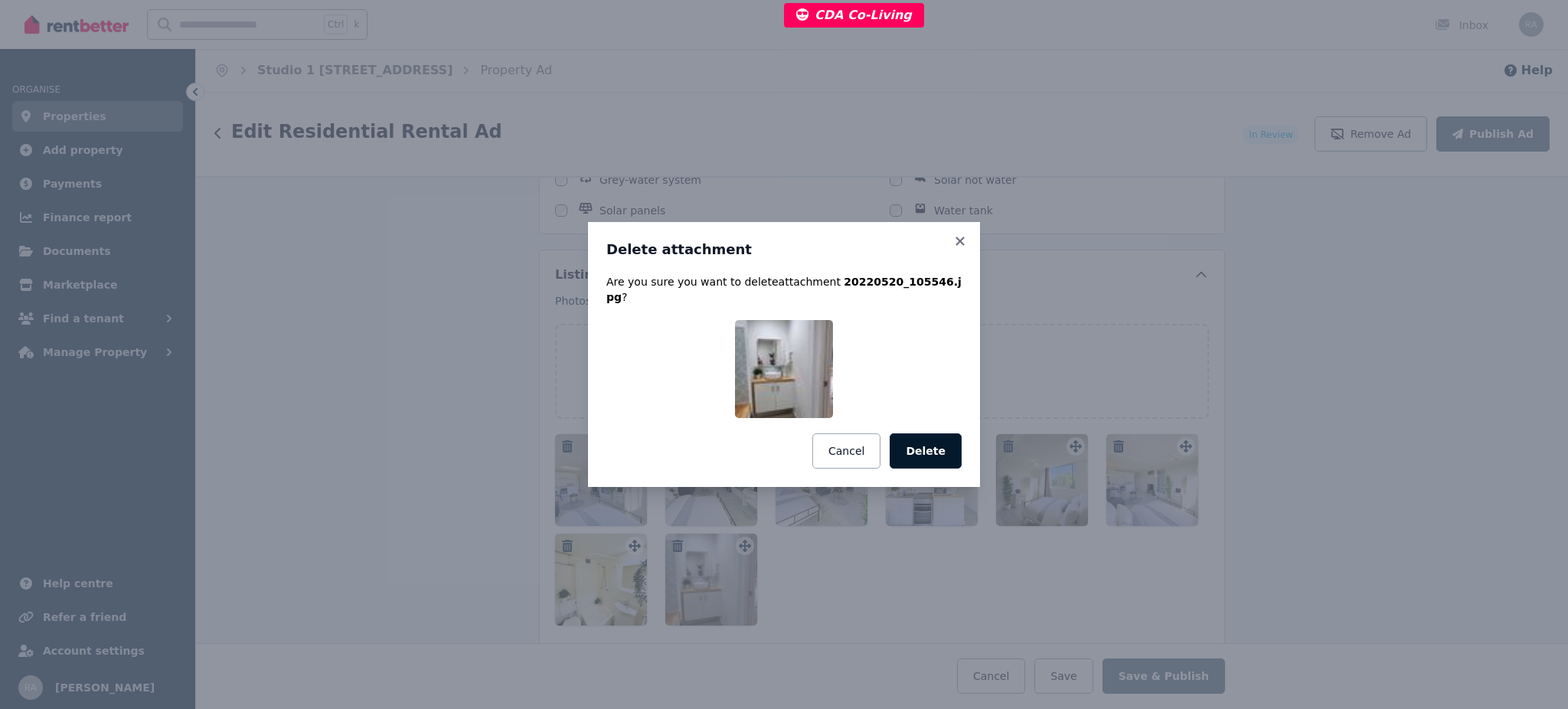
click at [924, 444] on button "Delete" at bounding box center [925, 450] width 72 height 35
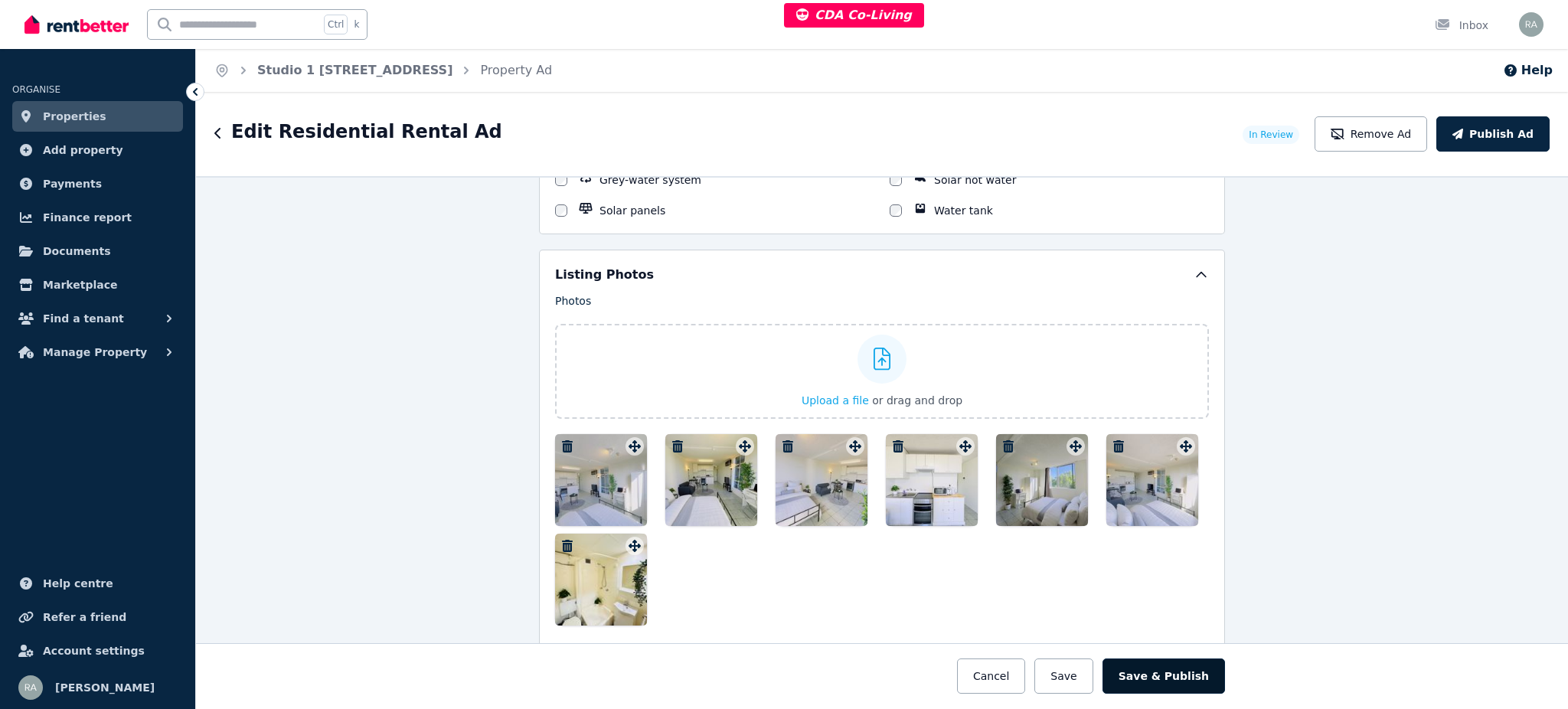
click at [1182, 679] on button "Save & Publish" at bounding box center [1163, 675] width 122 height 35
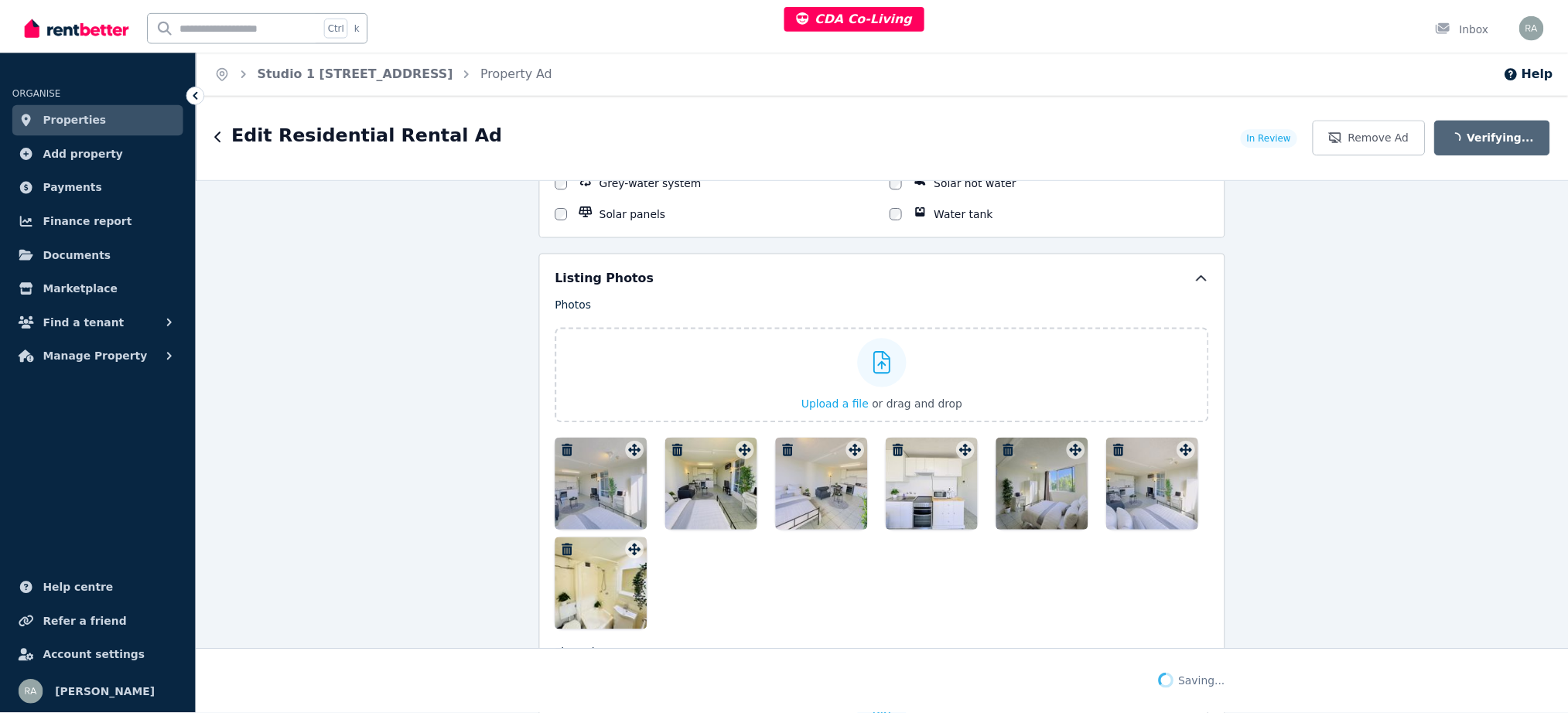
scroll to position [1976, 0]
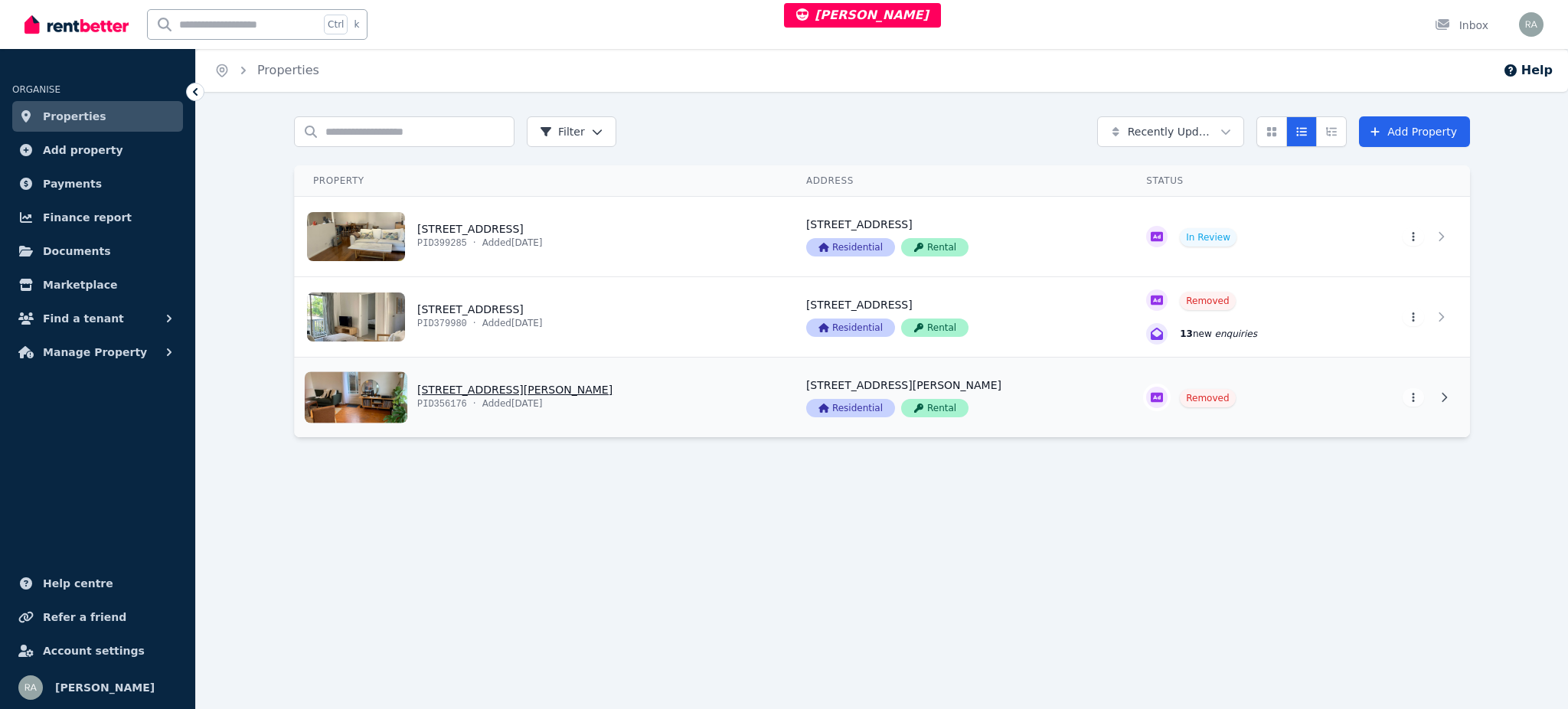
click at [741, 386] on link "View property details" at bounding box center [541, 397] width 493 height 79
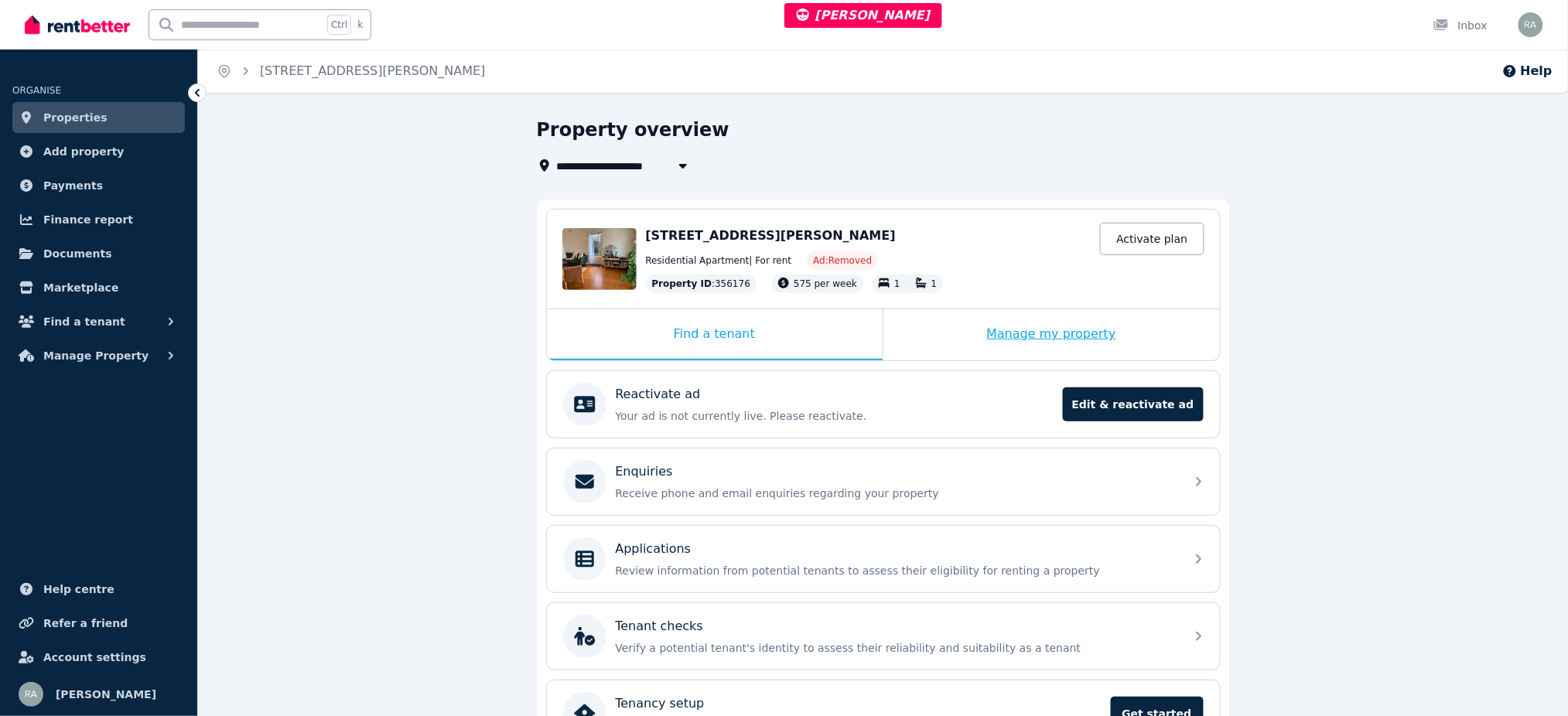
click at [912, 342] on div "Manage my property" at bounding box center [1051, 334] width 336 height 51
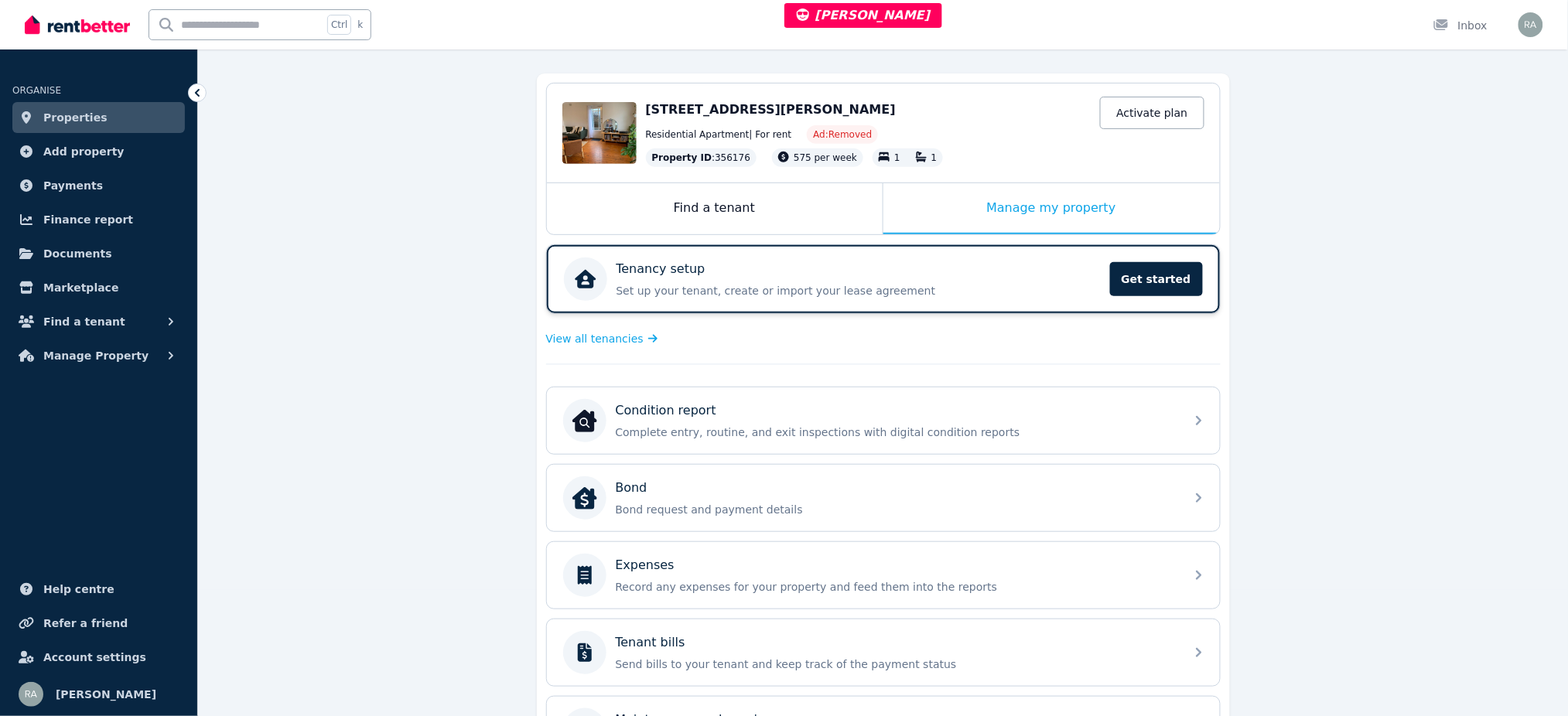
scroll to position [309, 0]
